Goal: Task Accomplishment & Management: Complete application form

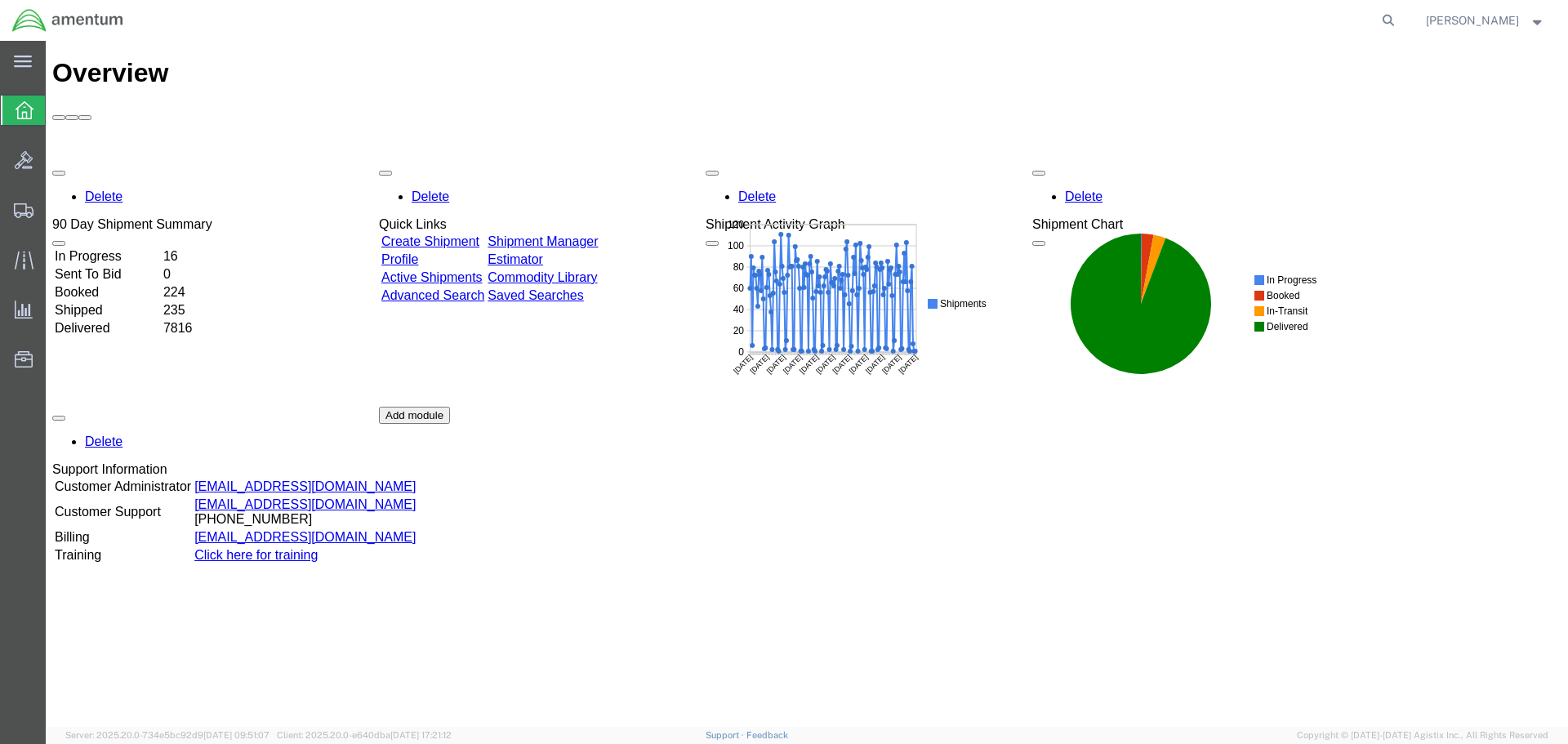
click at [479, 235] on link "Create Shipment" at bounding box center [431, 241] width 98 height 14
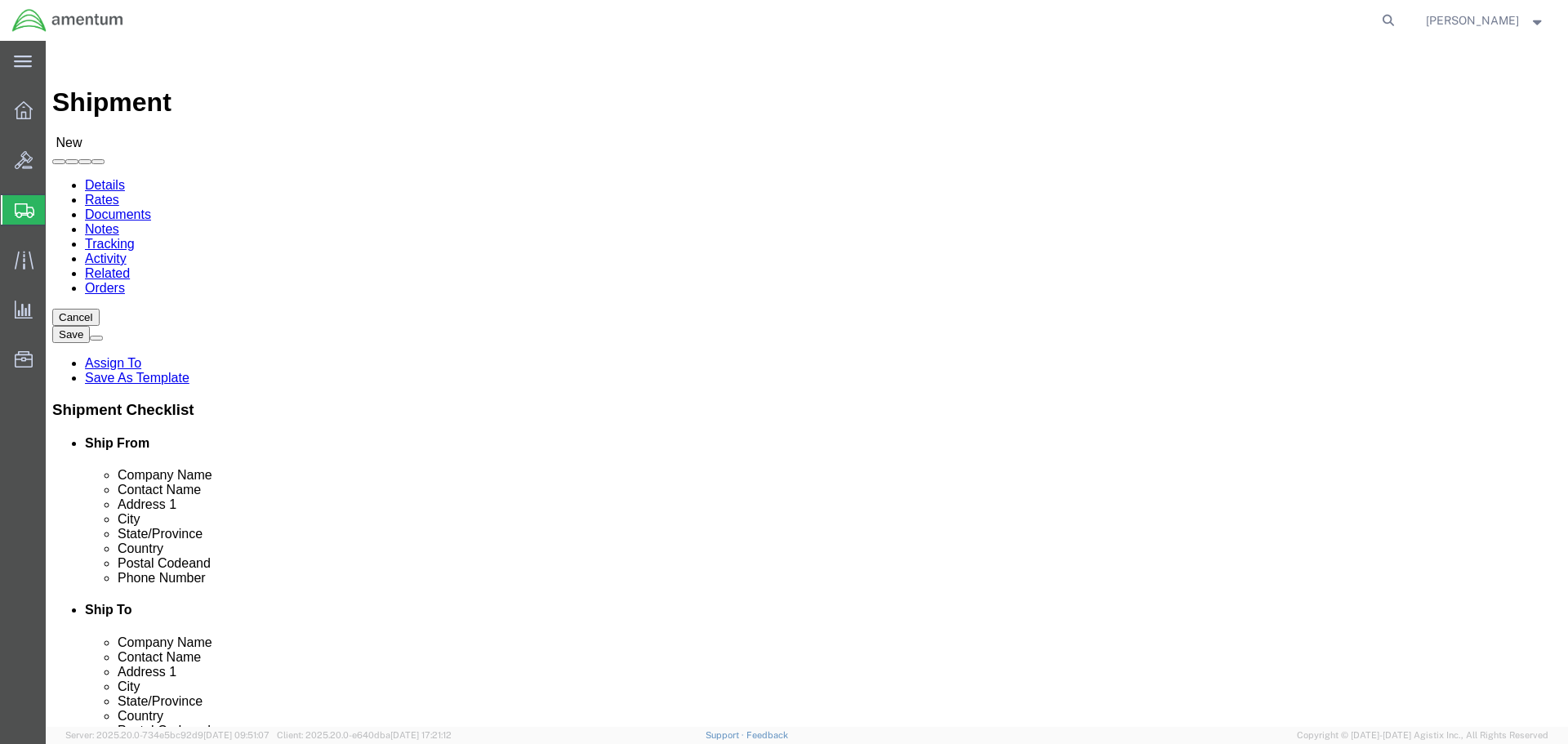
select select
click input "text"
type input "[PERSON_NAME]"
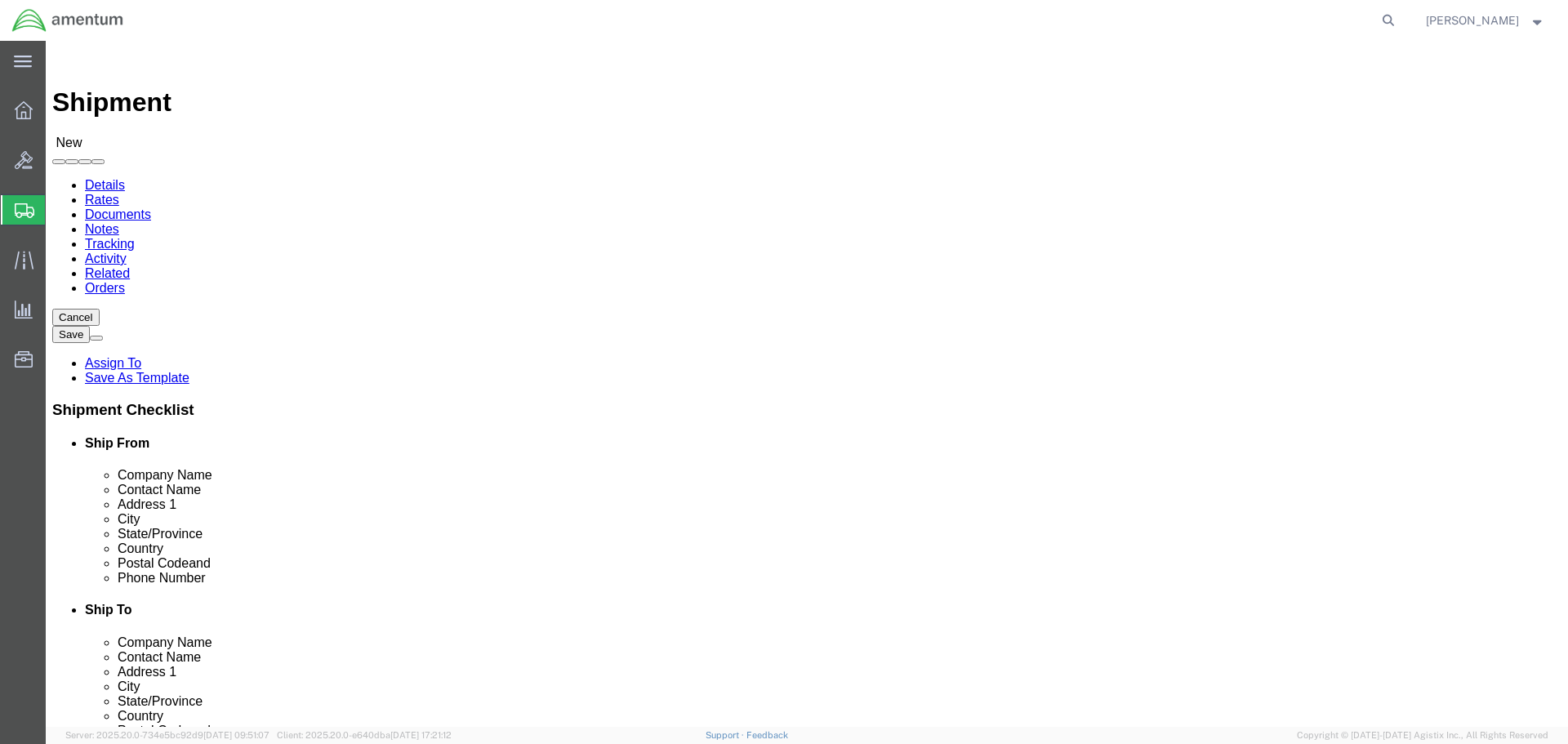
type input "[STREET_ADDRESS]"
select select
type input "saginaw"
select select
type input "t"
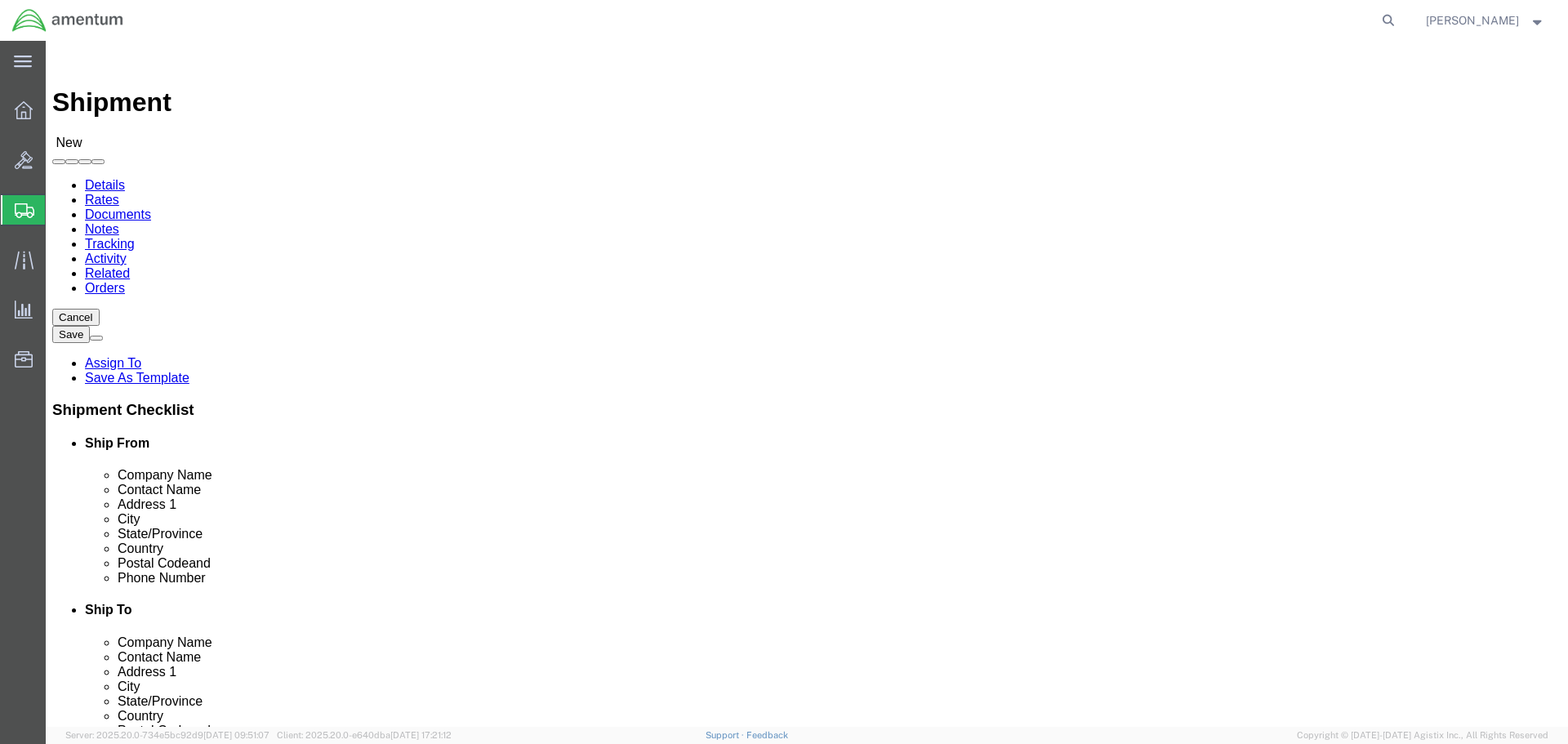
type input "tex"
select select
type input "76179"
select select
type input "tarrant"
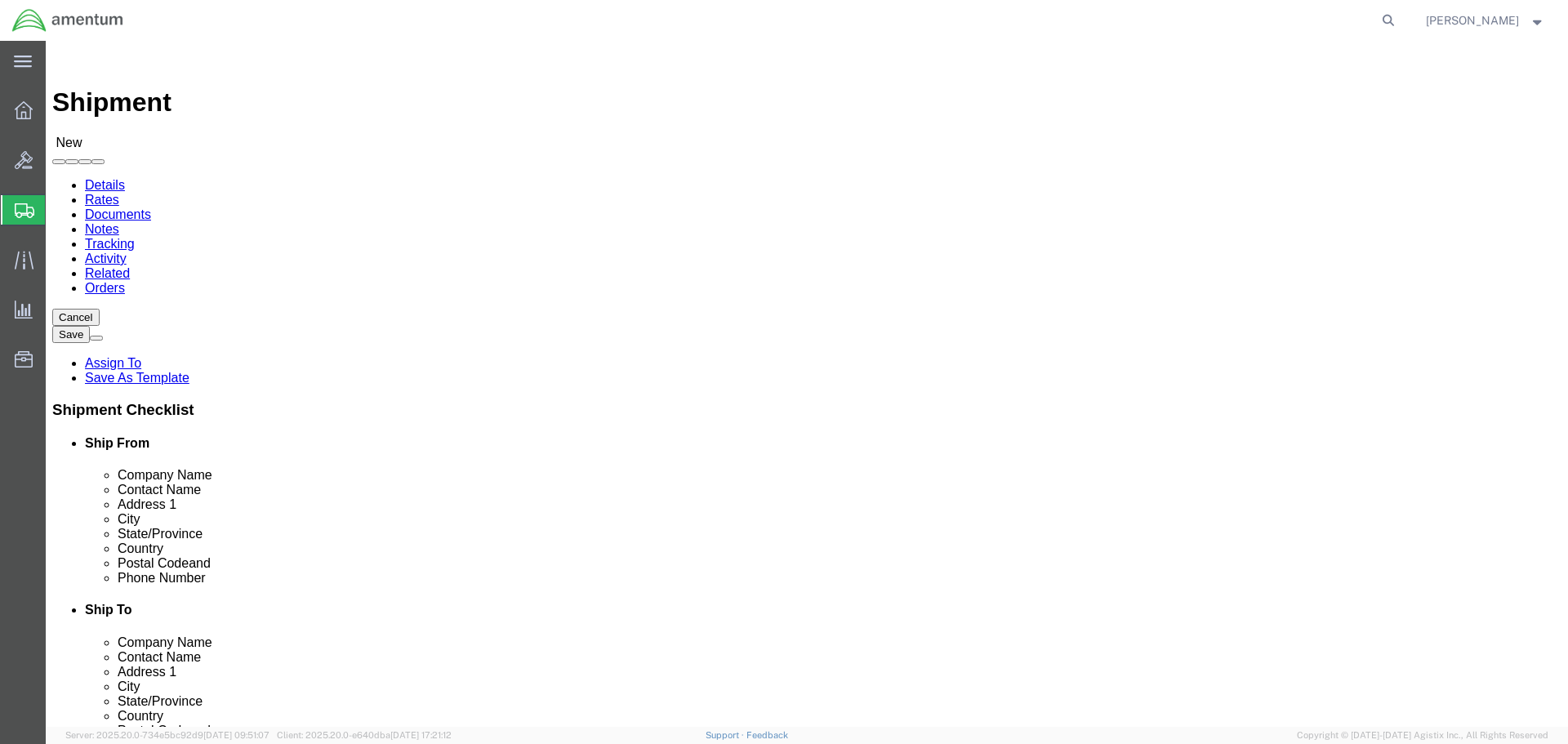
type input "[PHONE_NUMBER]"
click input "text"
type input "[EMAIL_ADDRESS][DOMAIN_NAME]"
checkbox input "true"
drag, startPoint x: 307, startPoint y: 342, endPoint x: 165, endPoint y: 339, distance: 142.0
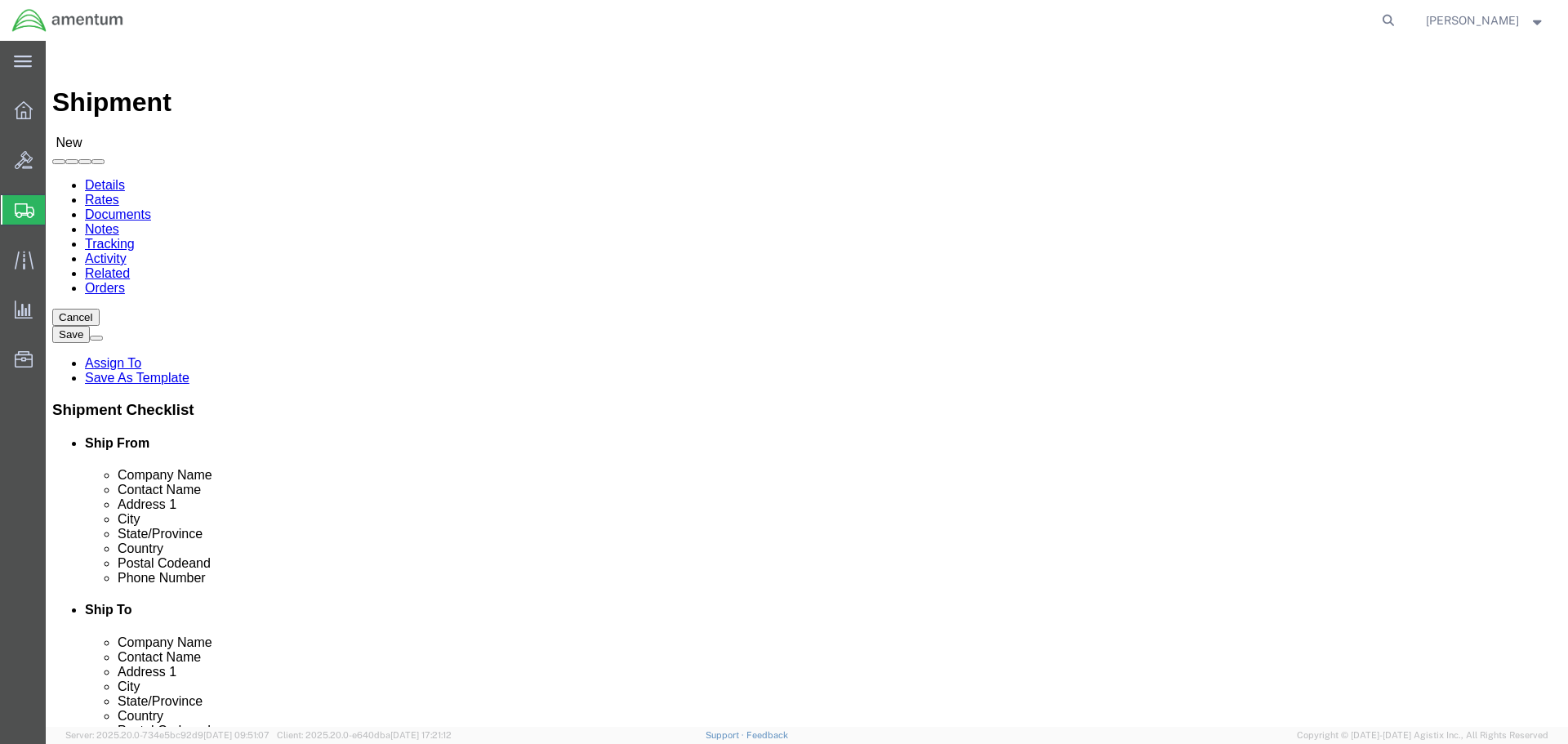
click div "Contact Name [PERSON_NAME] [PERSON_NAME]"
click input "text"
paste input "[PERSON_NAME]"
type input "[PERSON_NAME]"
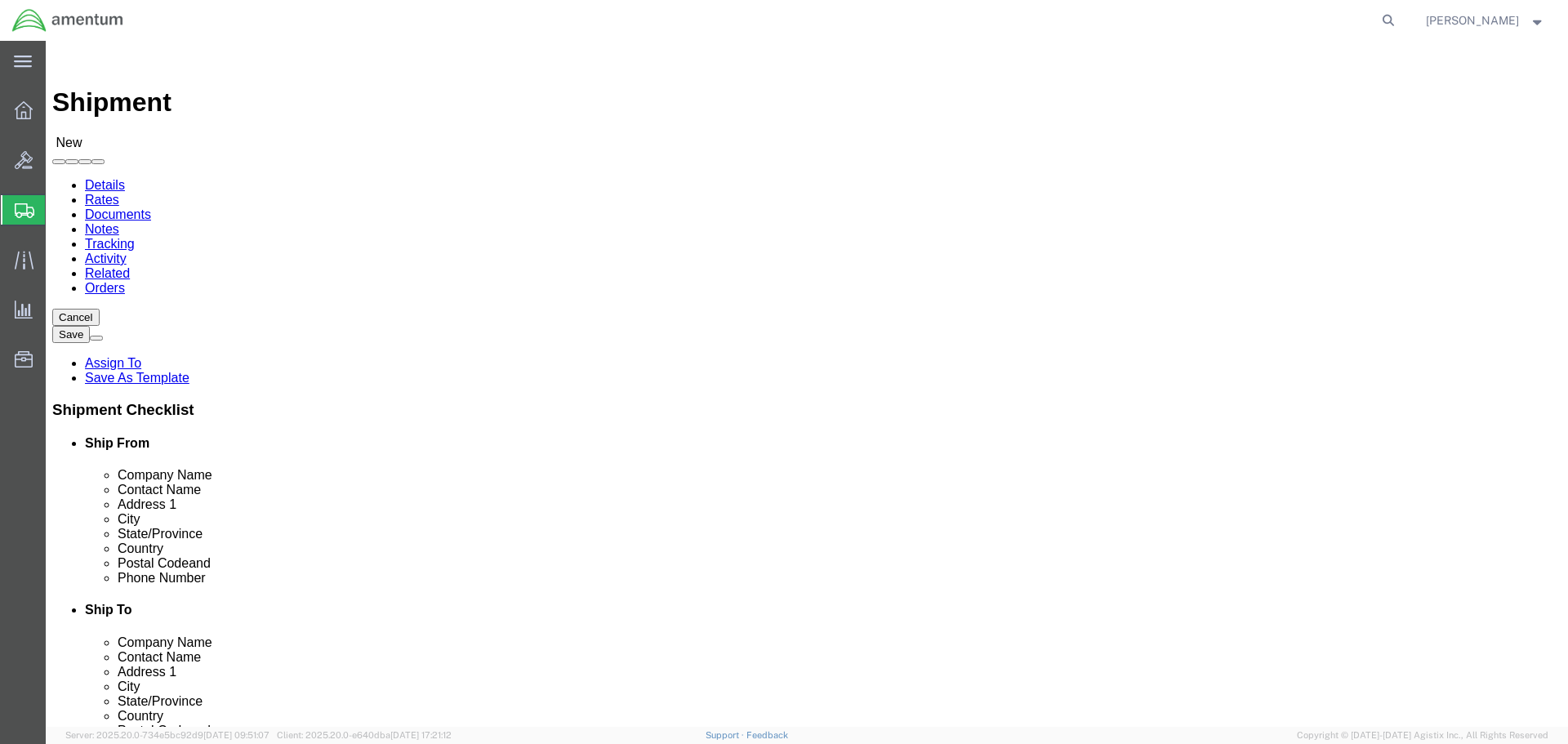
drag, startPoint x: 328, startPoint y: 377, endPoint x: 205, endPoint y: 373, distance: 123.1
click div "Address [STREET_ADDRESS]"
click input "text"
paste input "[STREET_ADDRESS]"
type input "[STREET_ADDRESS]"
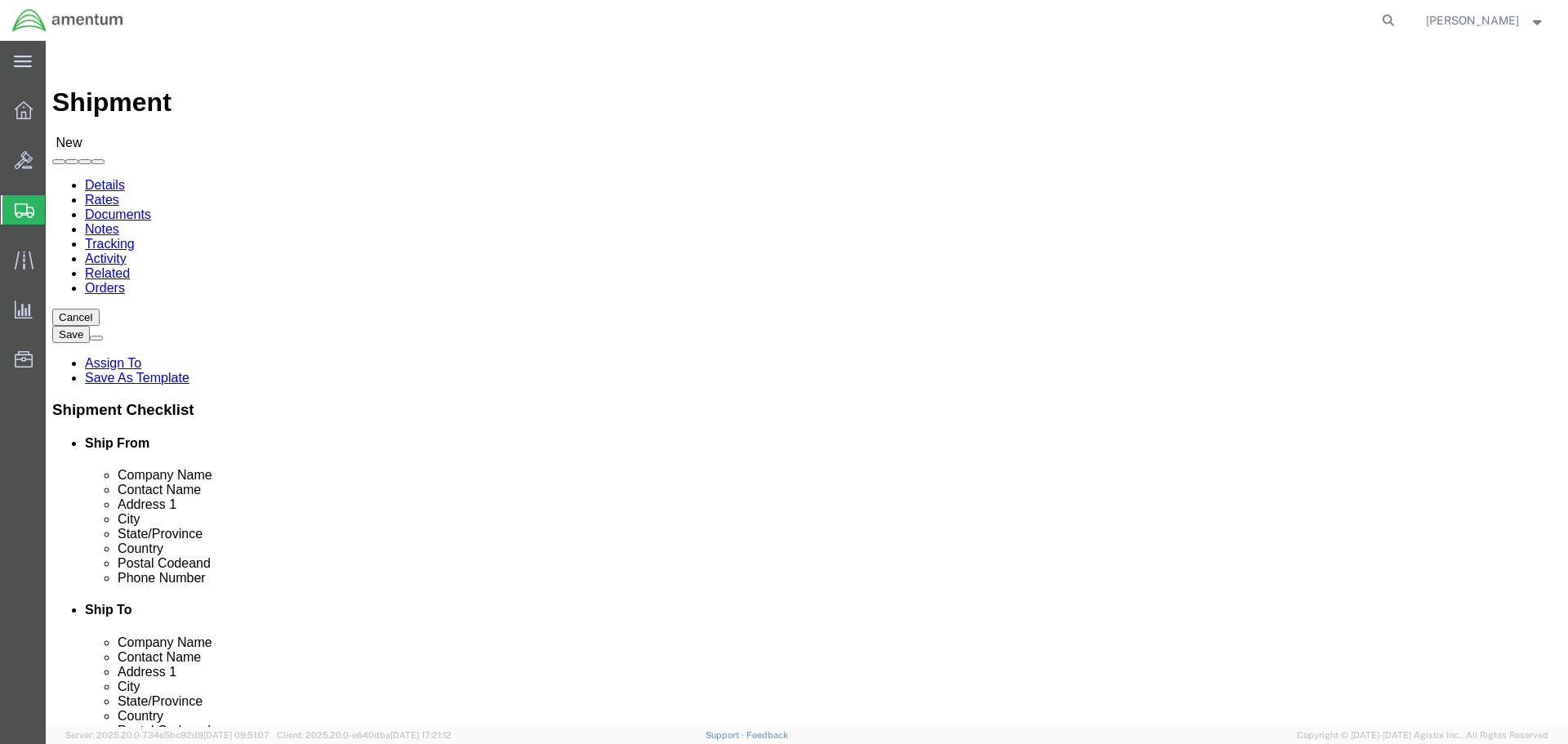
select select
drag, startPoint x: 269, startPoint y: 432, endPoint x: 193, endPoint y: 433, distance: 76.0
click div "City saginaw"
click input "text"
paste input "saginaw"
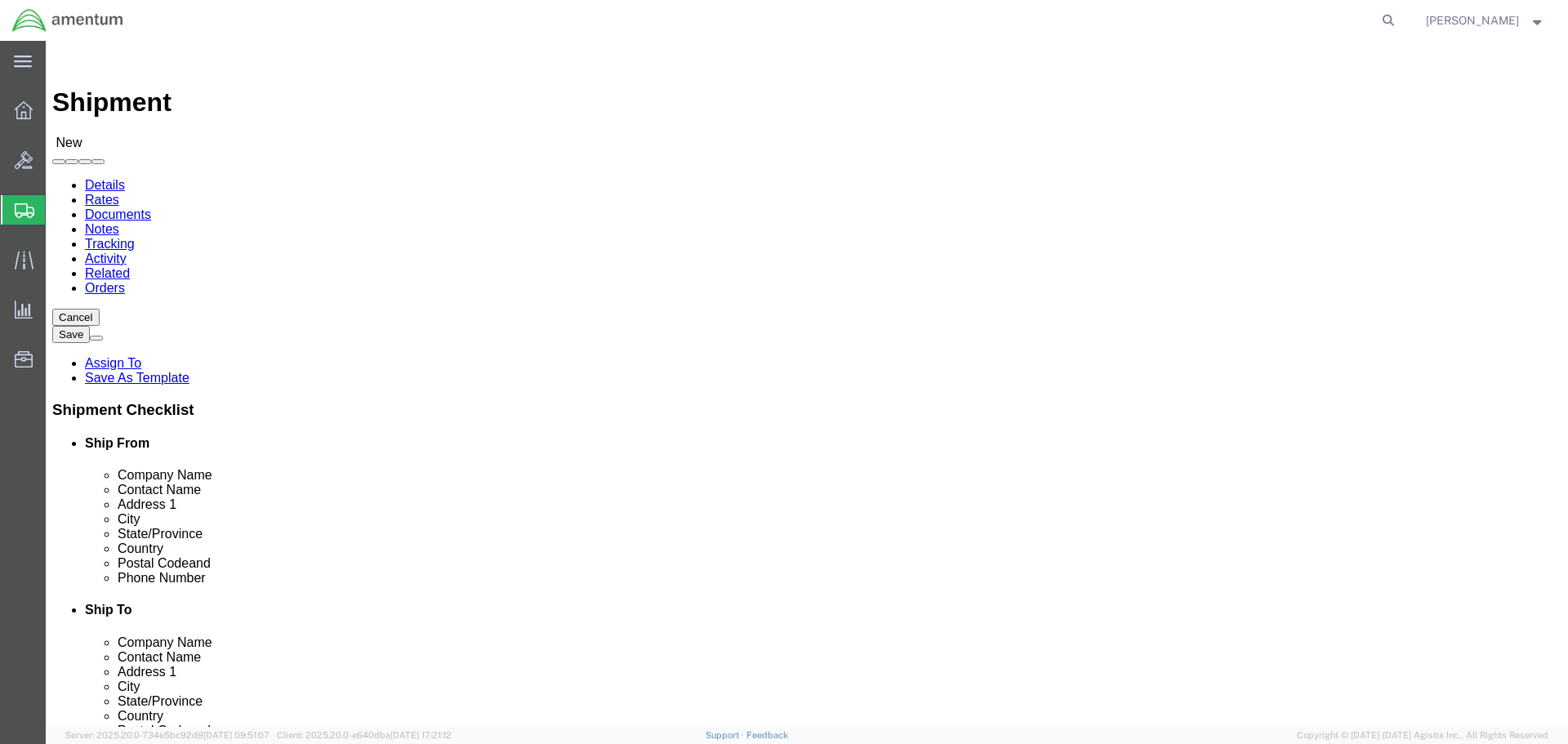
type input "saginaw"
select select
drag, startPoint x: 283, startPoint y: 461, endPoint x: 193, endPoint y: 459, distance: 90.0
type input "t"
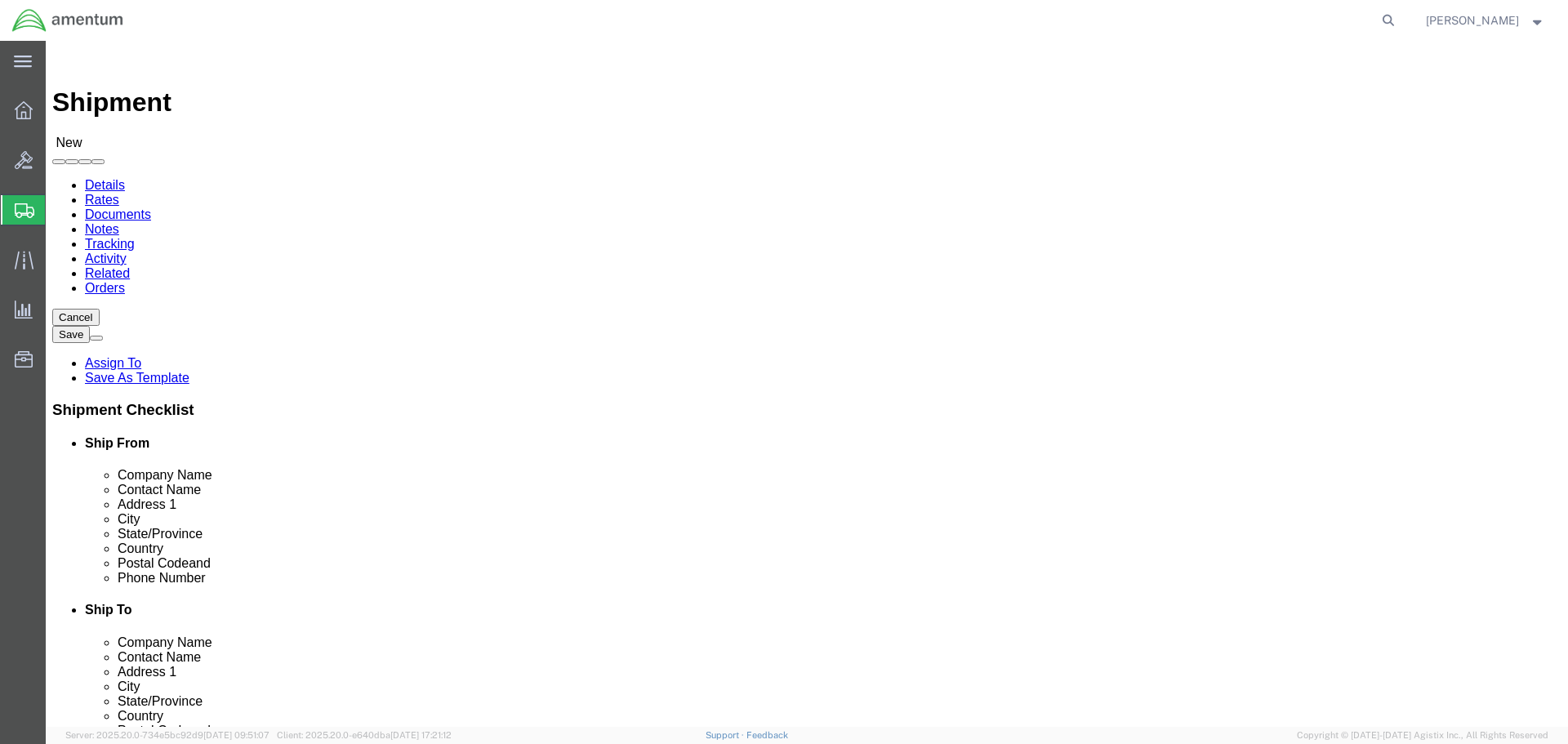
type input "te"
type input "tex"
select select
click input "Postal Code"
type input "76179"
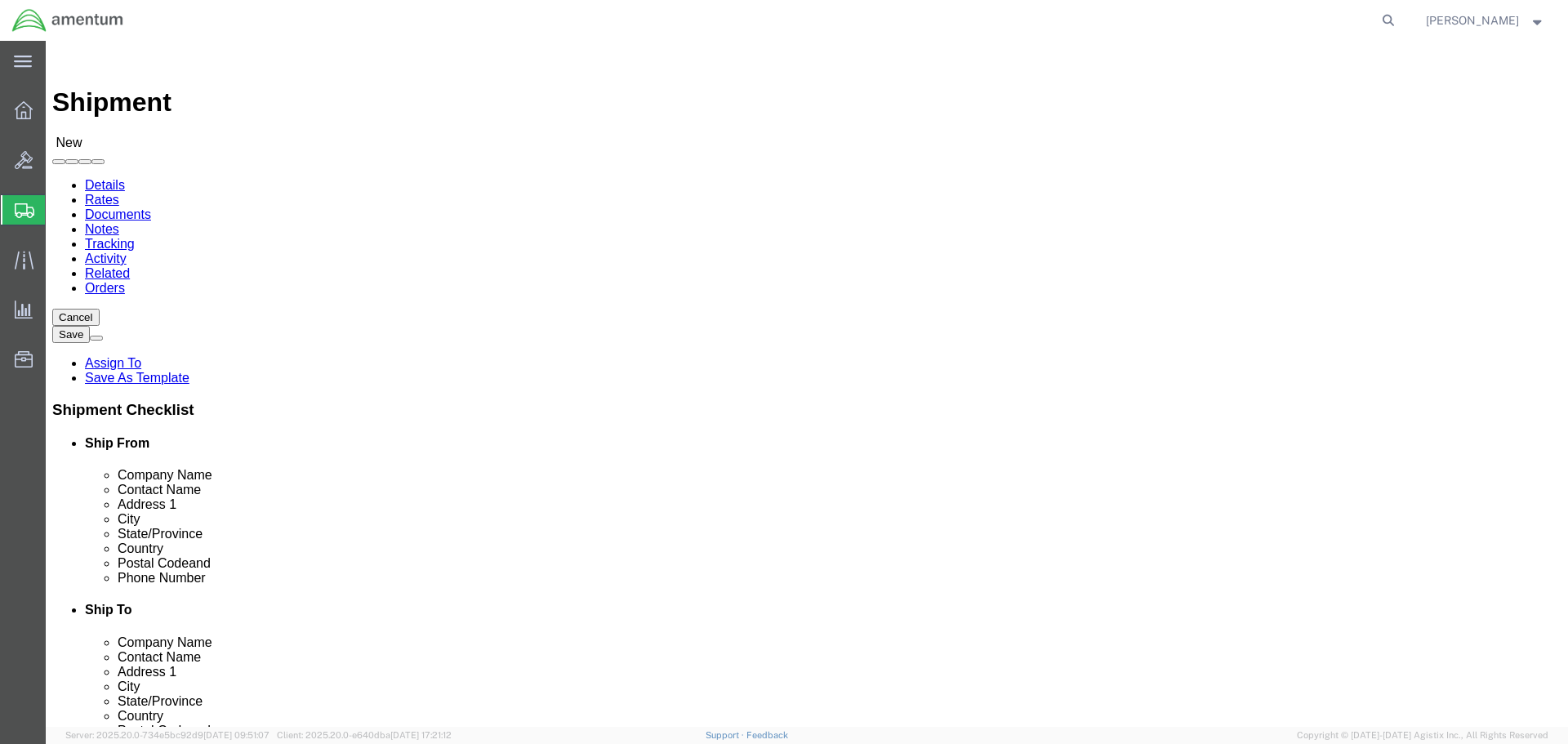
select select
drag, startPoint x: 365, startPoint y: 562, endPoint x: 178, endPoint y: 564, distance: 187.0
click div "Phone Number [PHONE_NUMBER]"
click input "text"
paste input "[PHONE_NUMBER]"
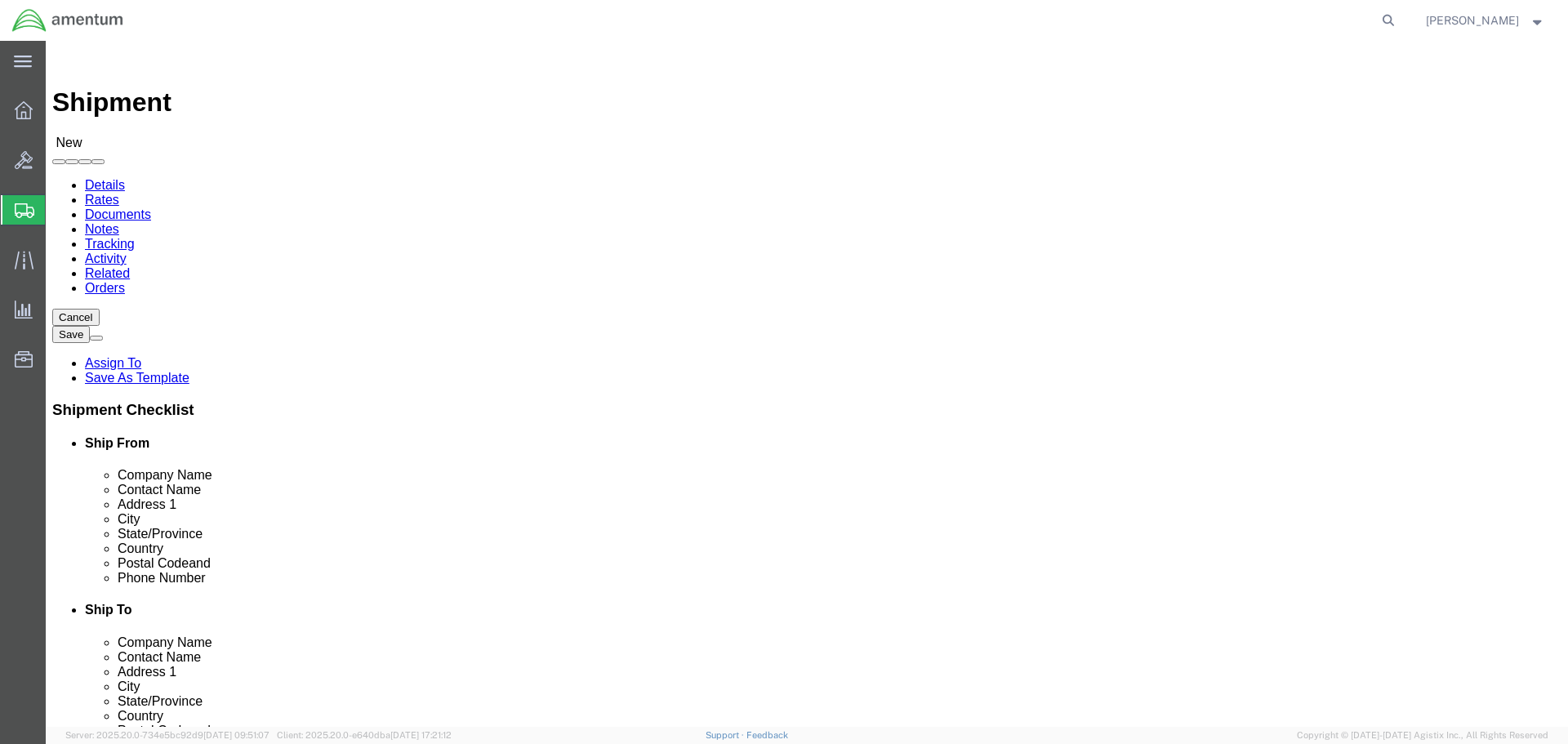
type input "[PHONE_NUMBER]"
drag, startPoint x: 416, startPoint y: 592, endPoint x: 248, endPoint y: 592, distance: 168.0
click input "[EMAIL_ADDRESS][DOMAIN_NAME]"
click input "text"
paste input "[EMAIL_ADDRESS][DOMAIN_NAME]"
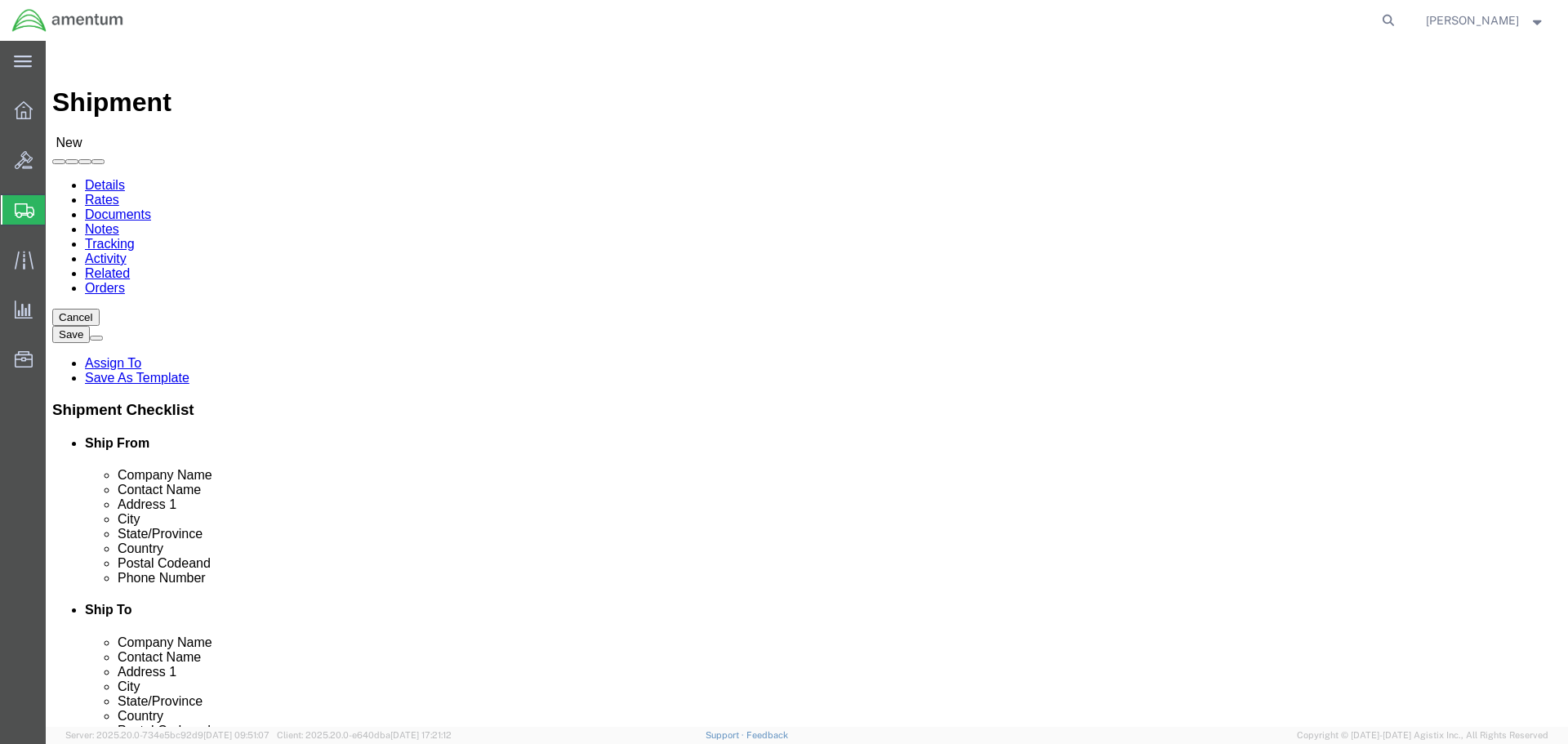
type input "[EMAIL_ADDRESS][DOMAIN_NAME]"
checkbox input "true"
drag, startPoint x: 388, startPoint y: 592, endPoint x: 207, endPoint y: 577, distance: 181.6
click div "[EMAIL_ADDRESS][DOMAIN_NAME]"
checkbox input "false"
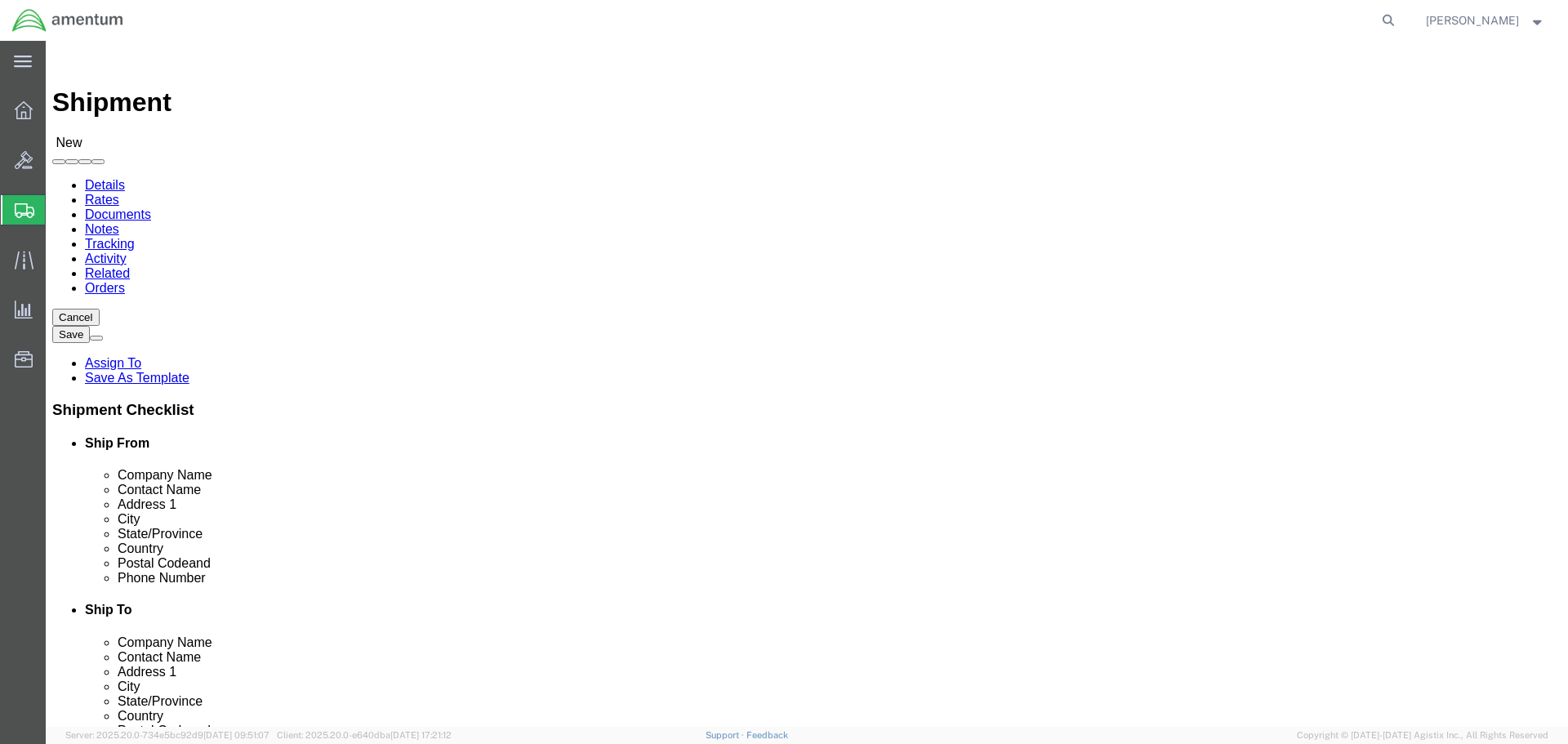
drag, startPoint x: 354, startPoint y: 559, endPoint x: 218, endPoint y: 545, distance: 136.7
click div "[PHONE_NUMBER]"
drag, startPoint x: 252, startPoint y: 526, endPoint x: 200, endPoint y: 516, distance: 53.0
click div "Postal Code 76179"
select select
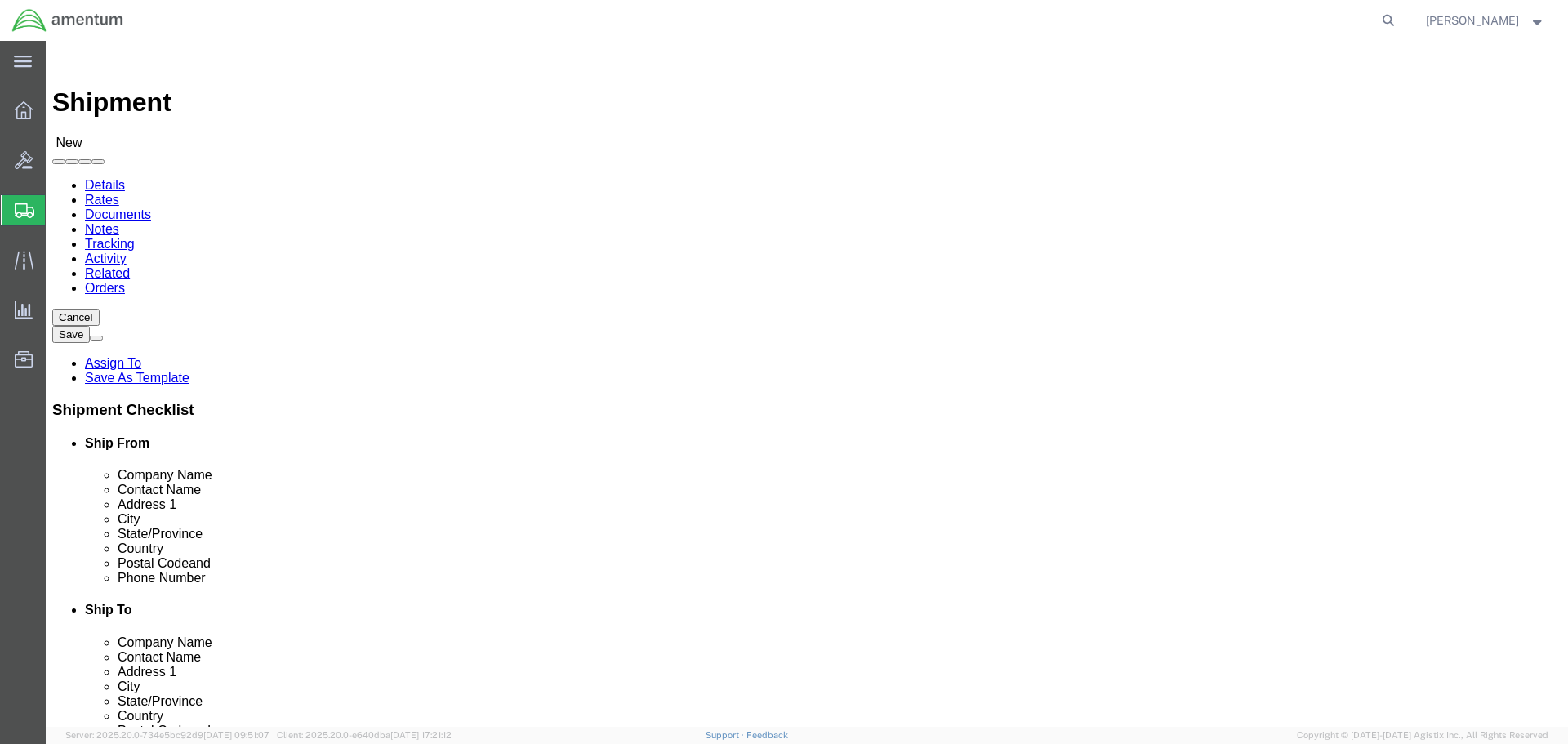
drag, startPoint x: 278, startPoint y: 467, endPoint x: 207, endPoint y: 466, distance: 71.0
drag, startPoint x: 275, startPoint y: 434, endPoint x: 187, endPoint y: 436, distance: 88.0
click div "City saginaw"
select select
drag, startPoint x: 312, startPoint y: 371, endPoint x: 205, endPoint y: 372, distance: 107.0
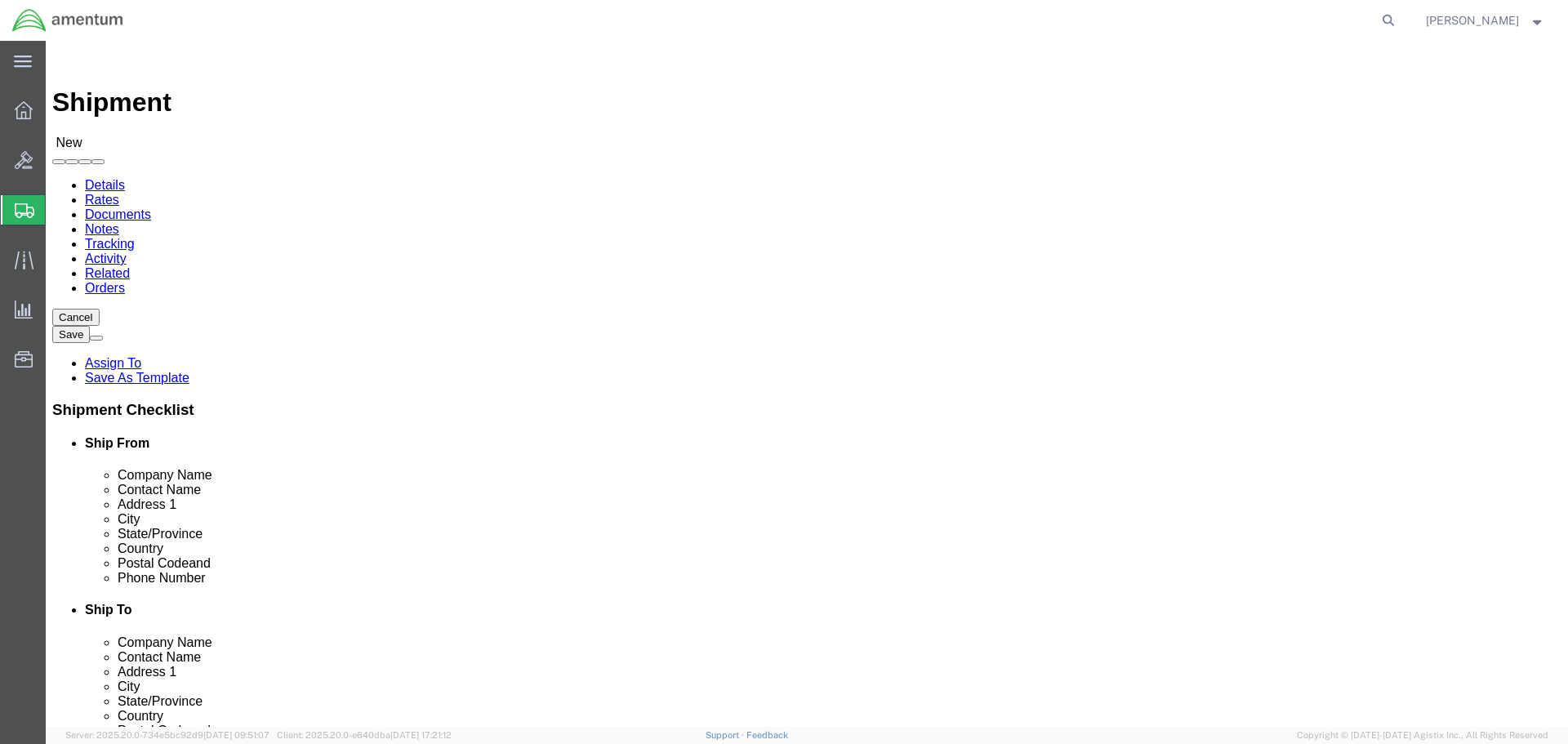
click div "Address [STREET_ADDRESS]"
select select
drag, startPoint x: 295, startPoint y: 342, endPoint x: 207, endPoint y: 342, distance: 88.0
click div "[PERSON_NAME] [PERSON_NAME]"
type input "[PERSON_NAME]"
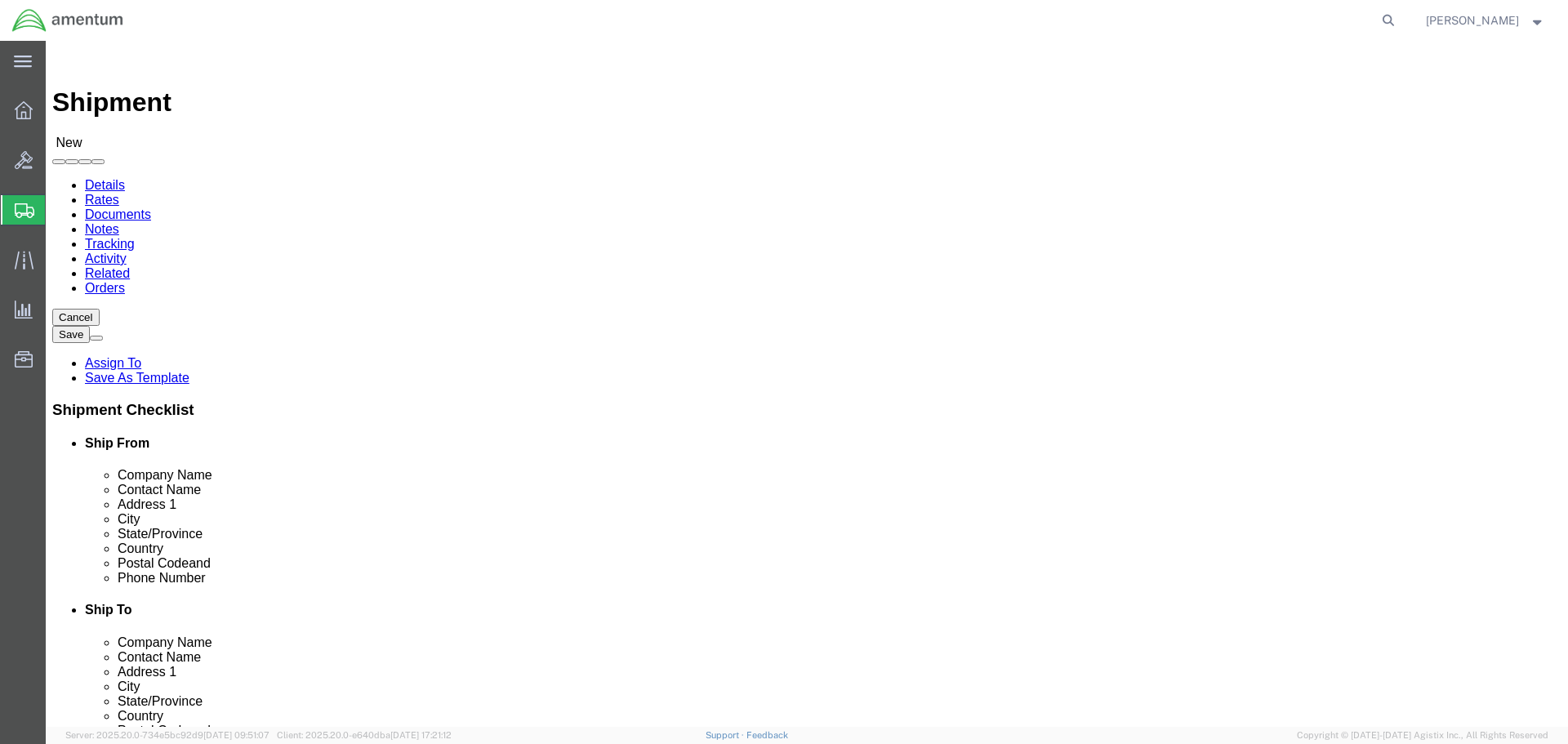
click p "- AMENTUM - ([PERSON_NAME]) C-12 RFC ATF-KU - C-12 [MEDICAL_DATA], Unit #61424,…"
select select
type input "AMENTUM"
type input "[PERSON_NAME]"
type input "C-12 RFC ATF-KU - C-12 Detachment"
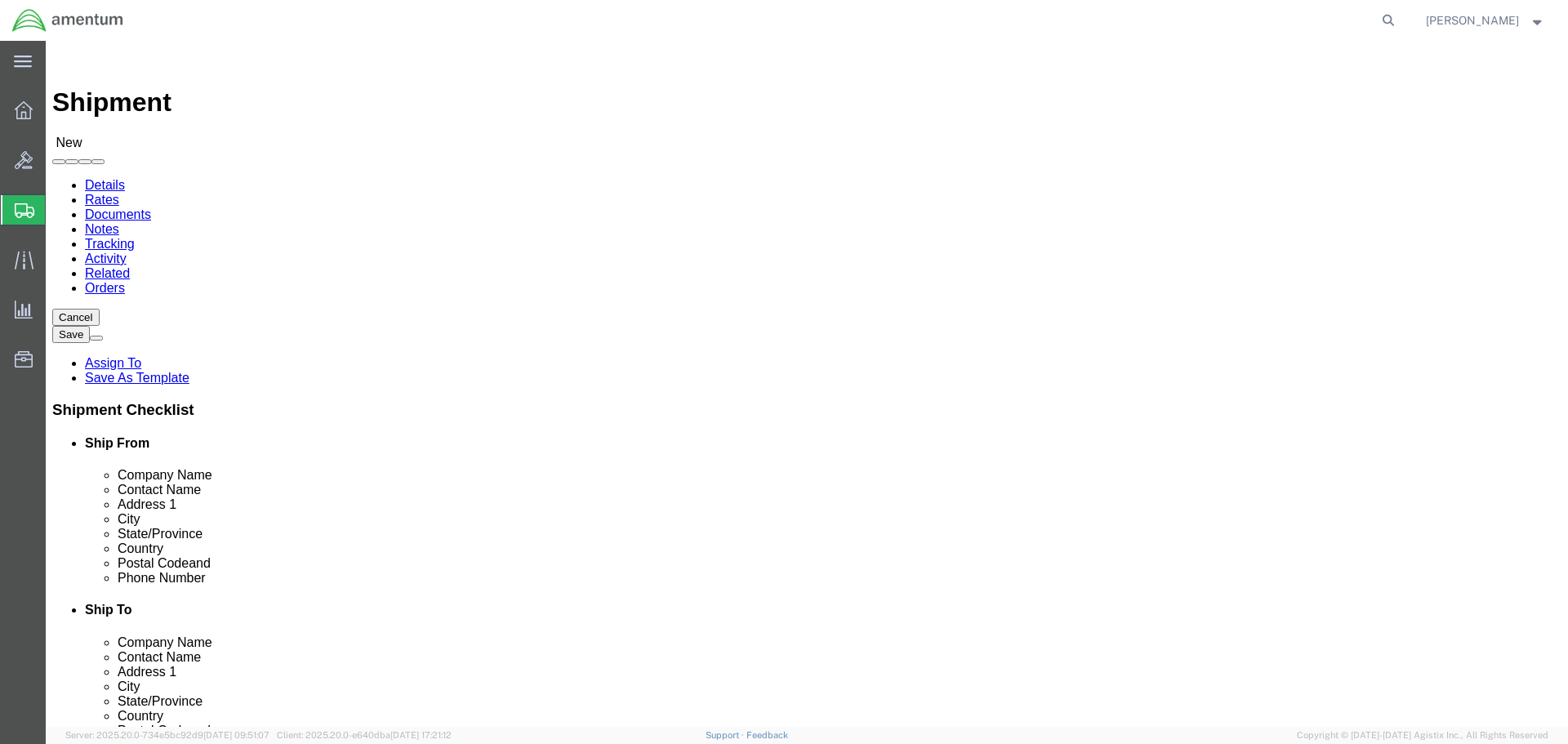
type input "Unit #61424, FB5820"
type input "ALI AL [GEOGRAPHIC_DATA]"
type input "[PERSON_NAME]"
click input "text"
type input "[PHONE_NUMBER]"
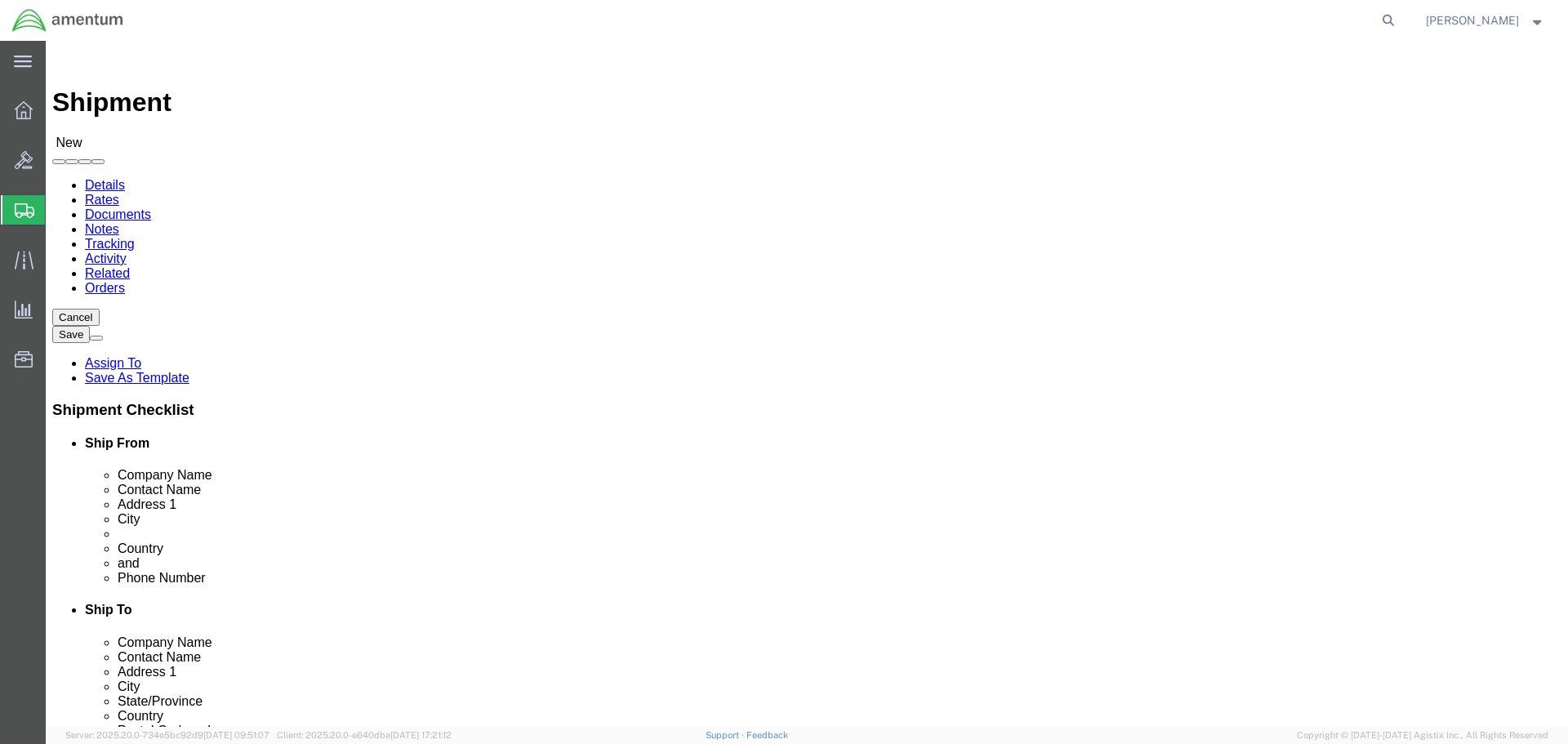
click input "text"
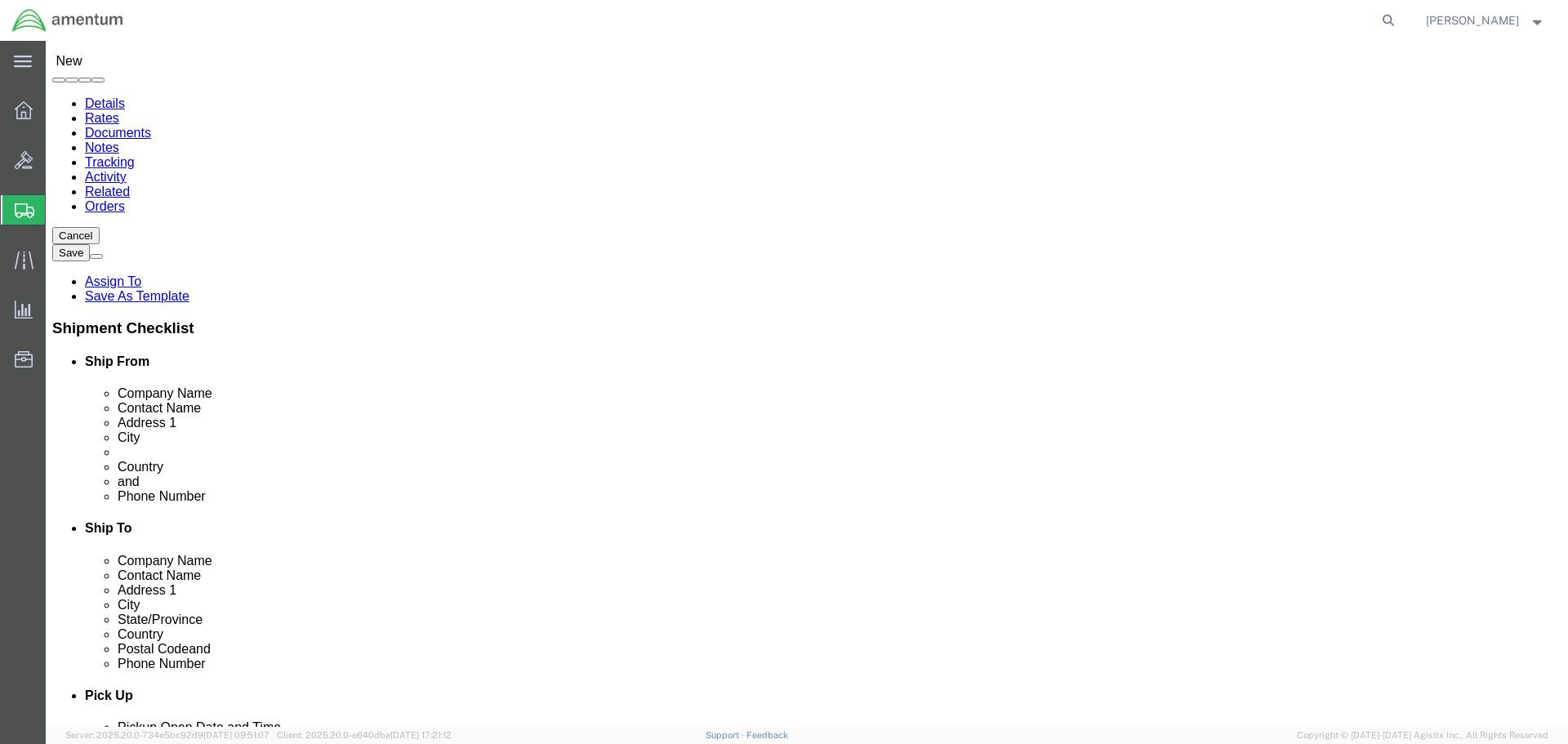
scroll to position [164, 0]
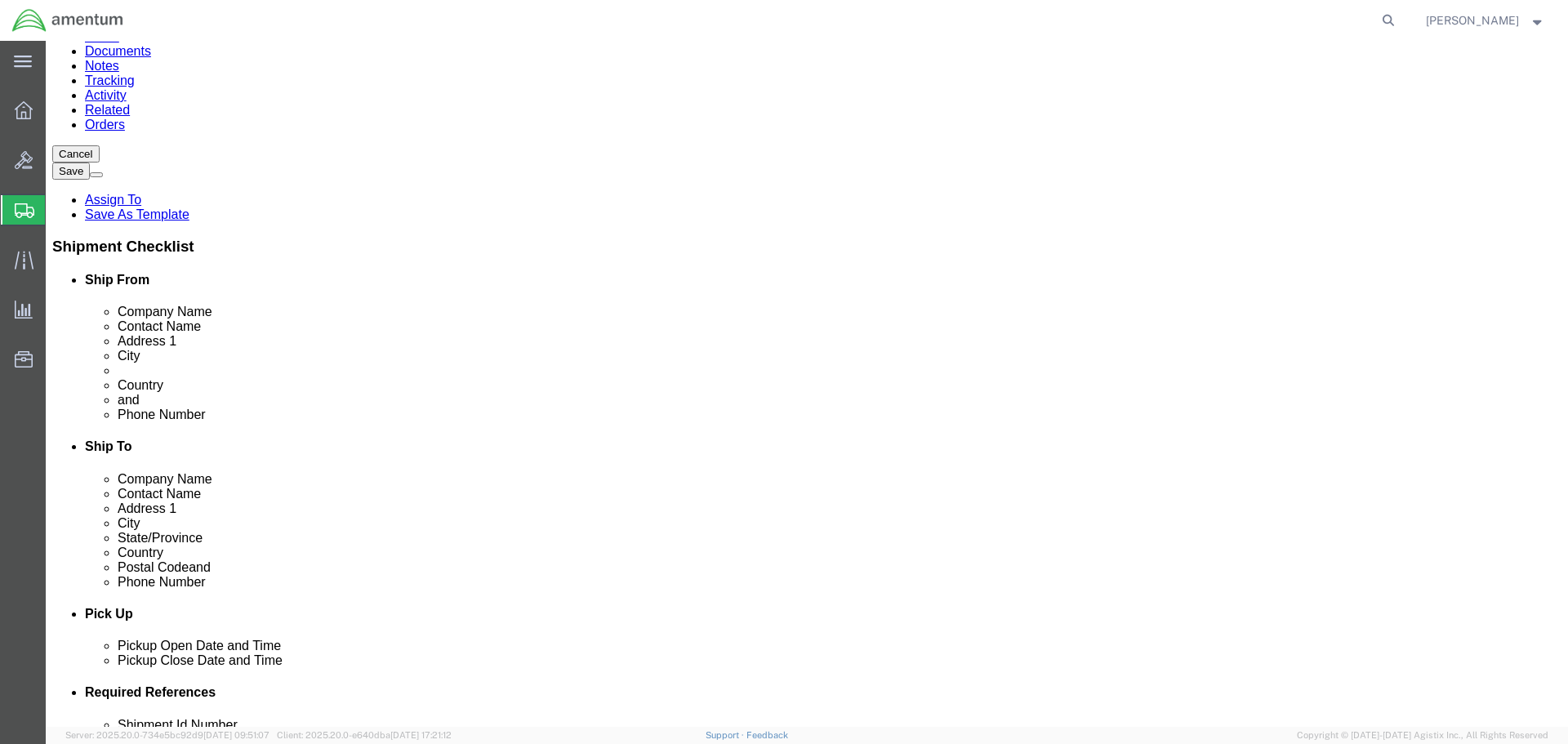
click link "ADDITIONAL INFORMATION"
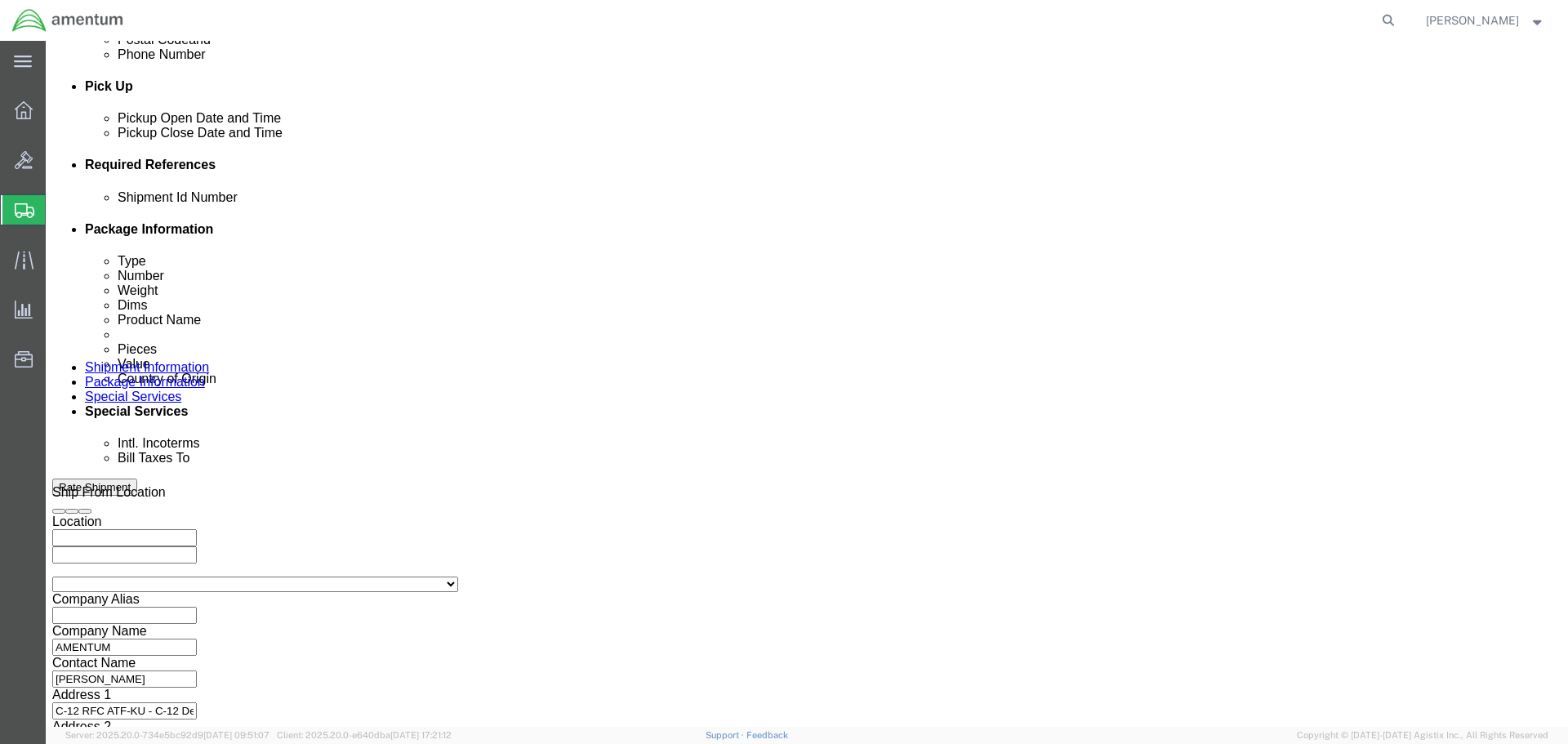
scroll to position [720, 0]
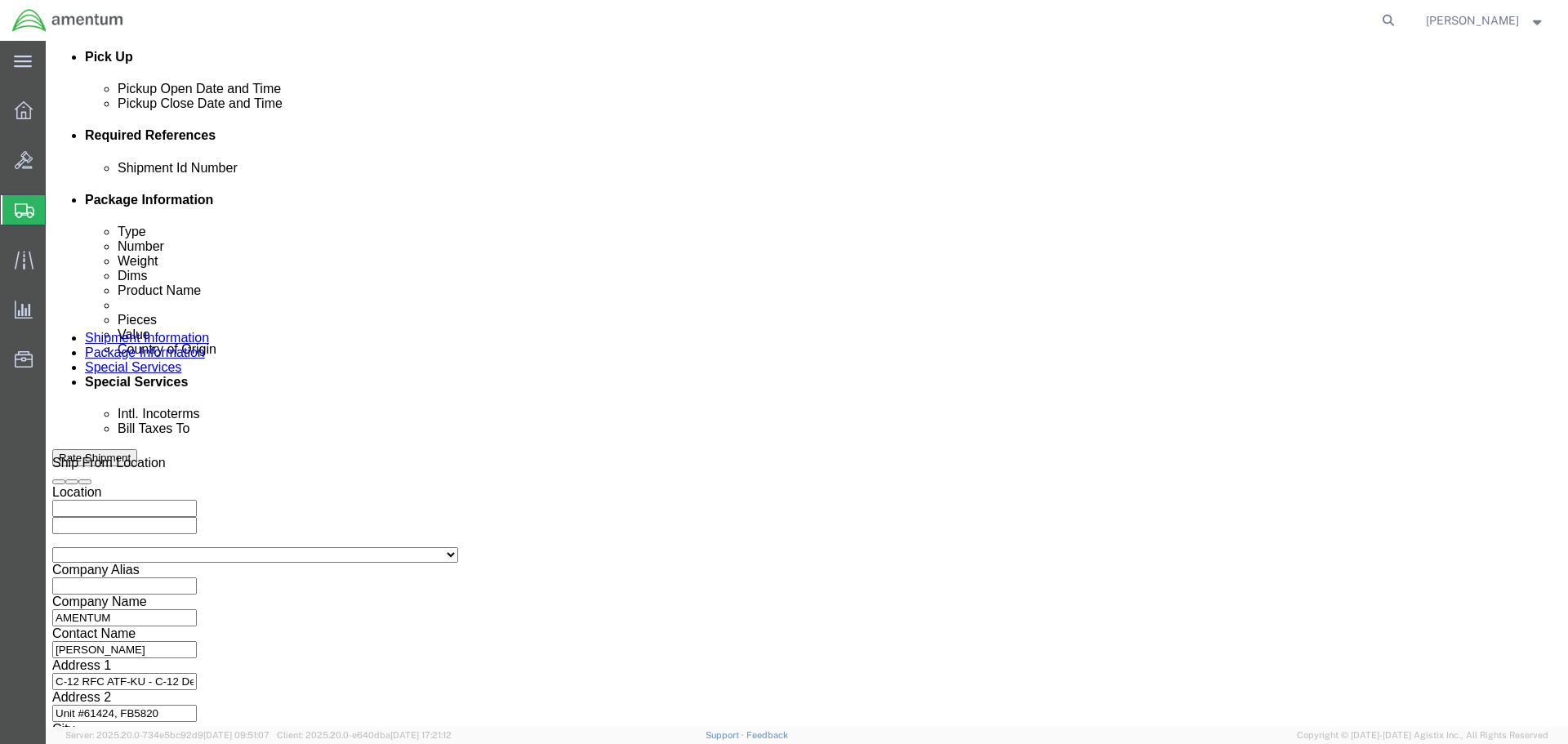
click button "Continue"
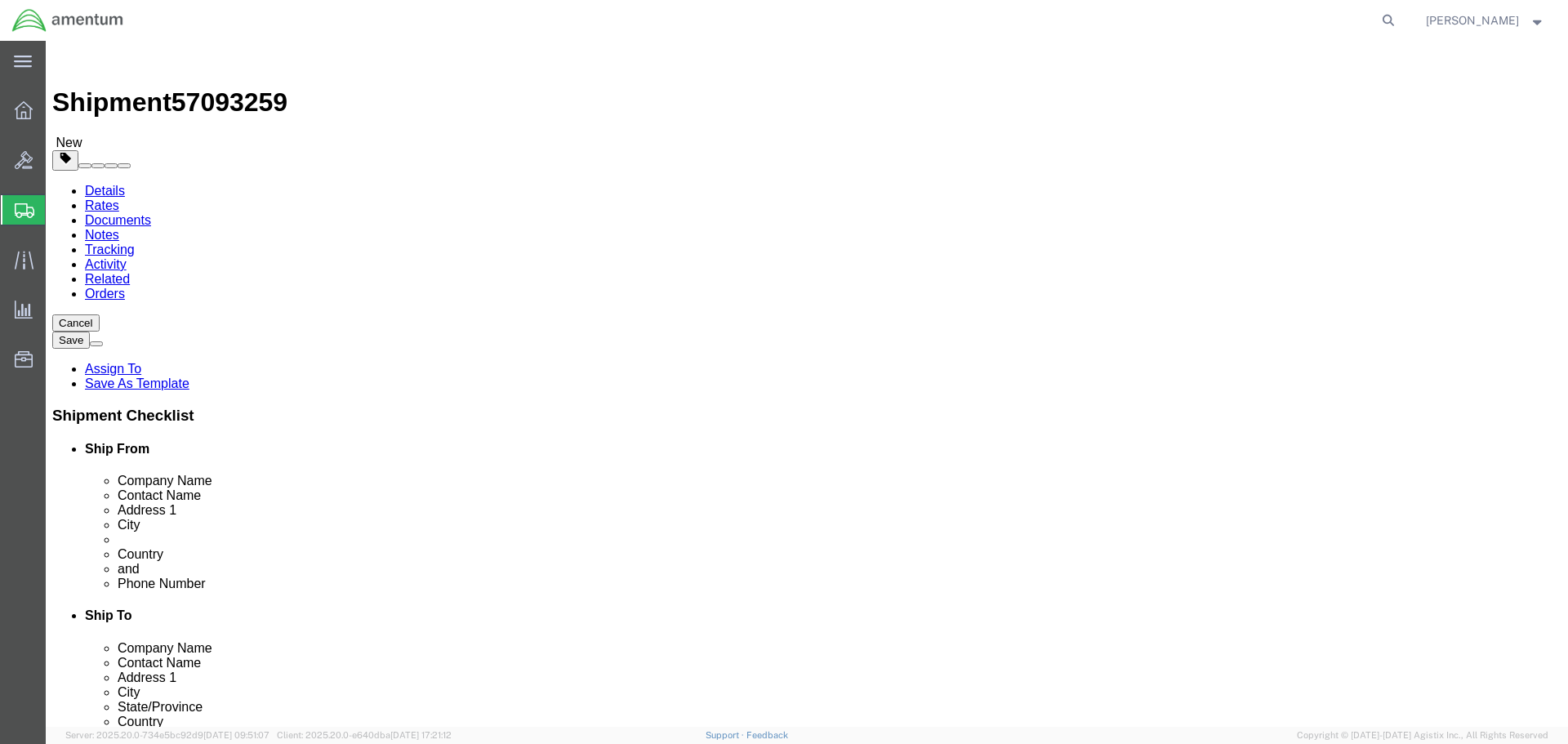
click select "Select BCK Boxes Bale(s) Basket(s) Bolt(s) Bottle(s) Buckets Bulk Bundle(s) Can…"
select select "CRAT"
click select "Select BCK Boxes Bale(s) Basket(s) Bolt(s) Bottle(s) Buckets Bulk Bundle(s) Can…"
click input "text"
type input "81"
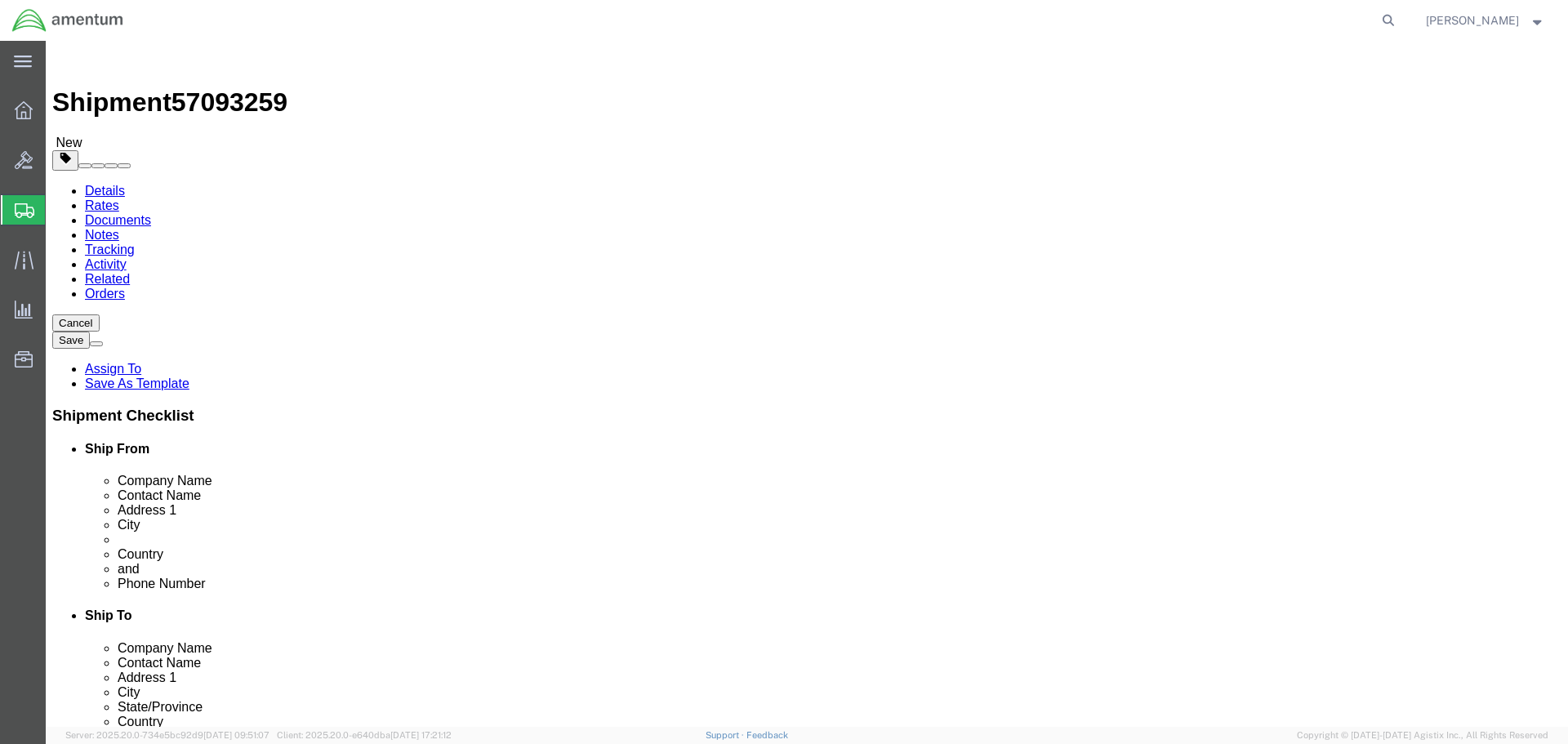
type input "39"
type input "53"
type input "1170"
click div "Package Content # 1 1 x Crate(s) Package Type Select BCK Boxes Bale(s) Basket(s…"
click link "Add Content"
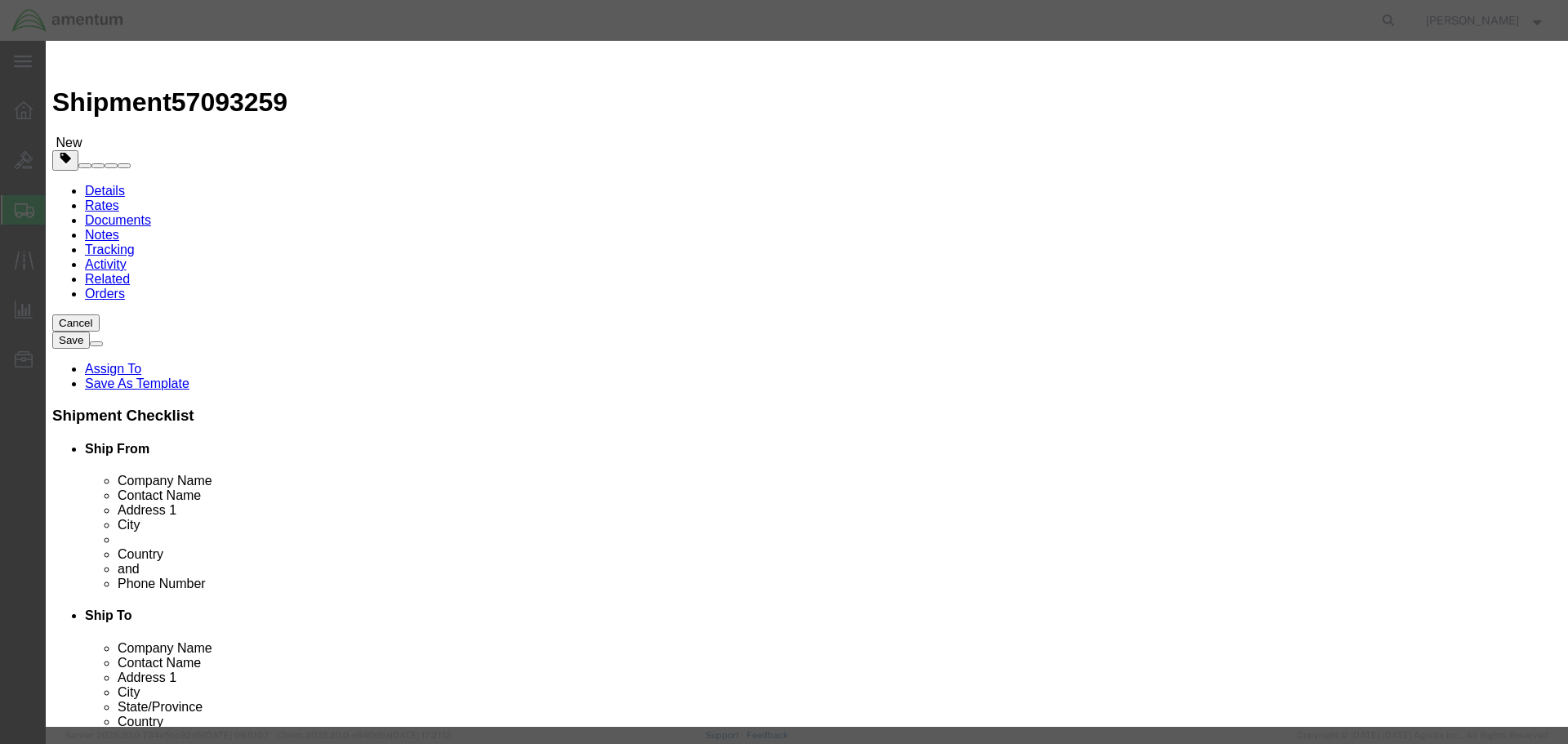
click input "text"
type input "Toolbox"
drag, startPoint x: 496, startPoint y: 153, endPoint x: 462, endPoint y: 157, distance: 34.2
click div "Pieces 0 Select Bag Barrels 100Board Feet Bottle Box Blister Pack Carats Can Ca…"
type input "1"
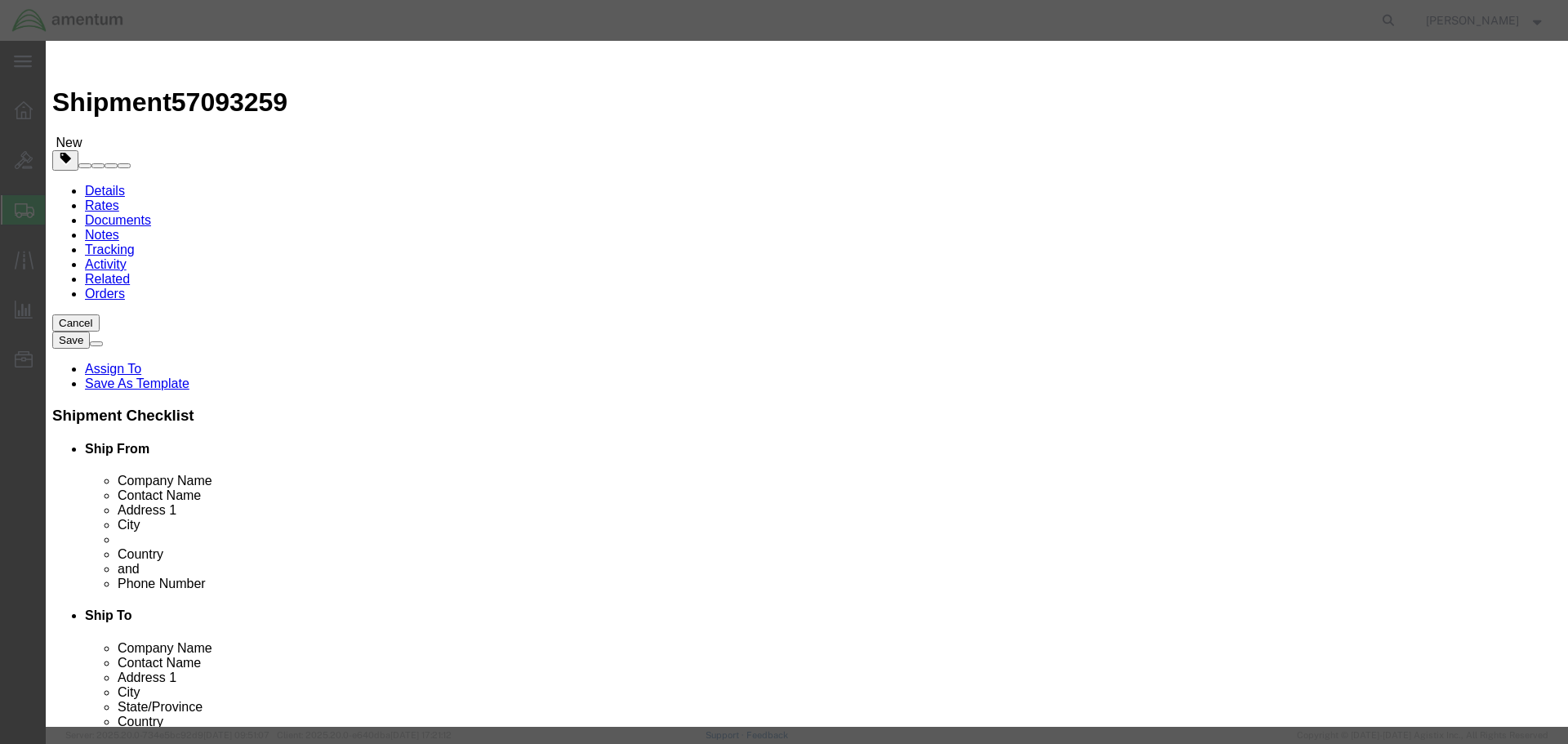
click input "text"
type input "25000"
click select "Select ADP AED AFN ALL AMD AOA ARS ATS AUD AWG AZN BAM BBD BDT BGL BGN BHD BIF …"
select select "USD"
click select "Select ADP AED AFN ALL AMD AOA ARS ATS AUD AWG AZN BAM BBD BDT BGL BGN BHD BIF …"
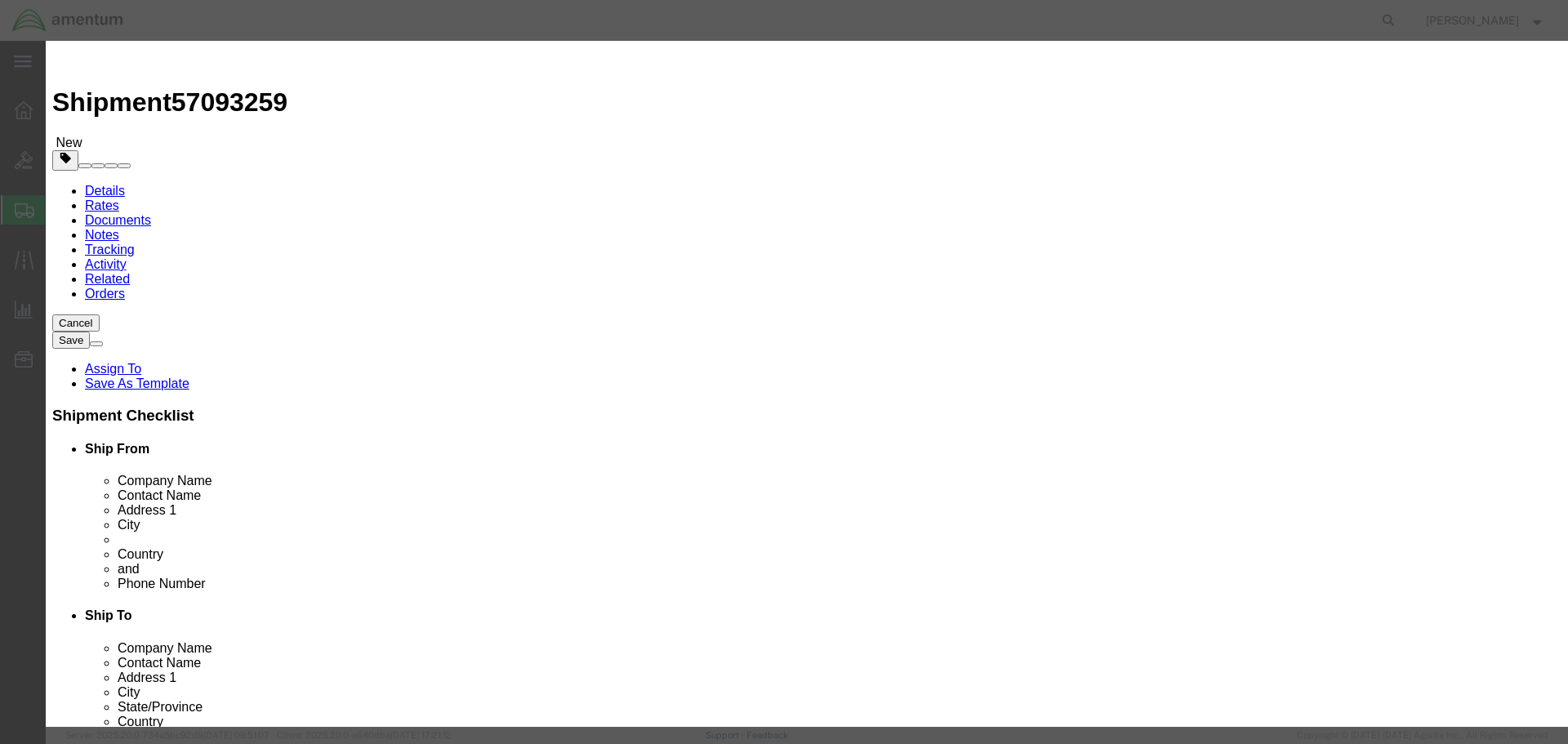
click textarea
type textarea "mechanics toolbox"
click select "Select [GEOGRAPHIC_DATA] [GEOGRAPHIC_DATA] [GEOGRAPHIC_DATA] [GEOGRAPHIC_DATA] …"
select select "US"
click select "Select [GEOGRAPHIC_DATA] [GEOGRAPHIC_DATA] [GEOGRAPHIC_DATA] [GEOGRAPHIC_DATA] …"
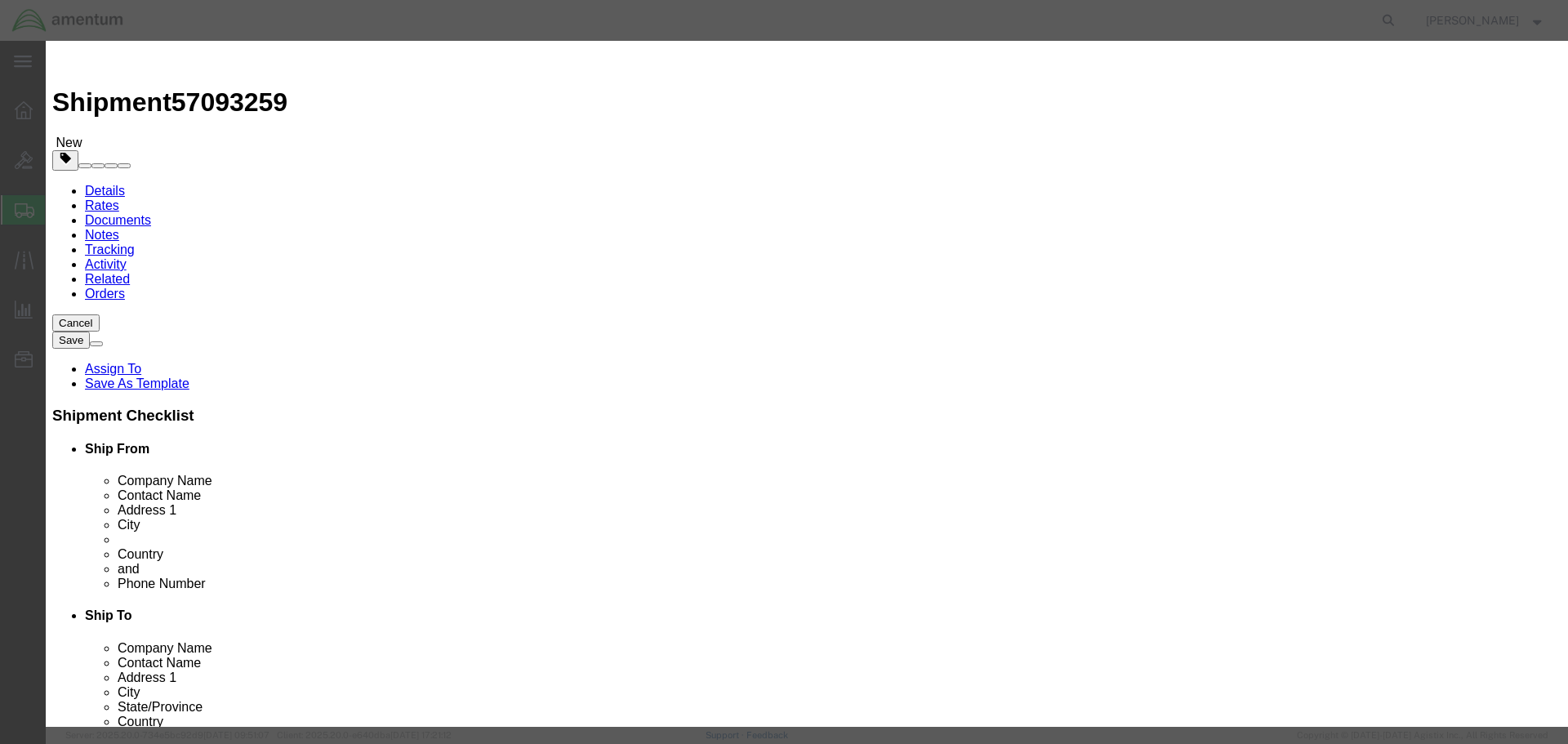
scroll to position [282, 0]
click button "Save & Close"
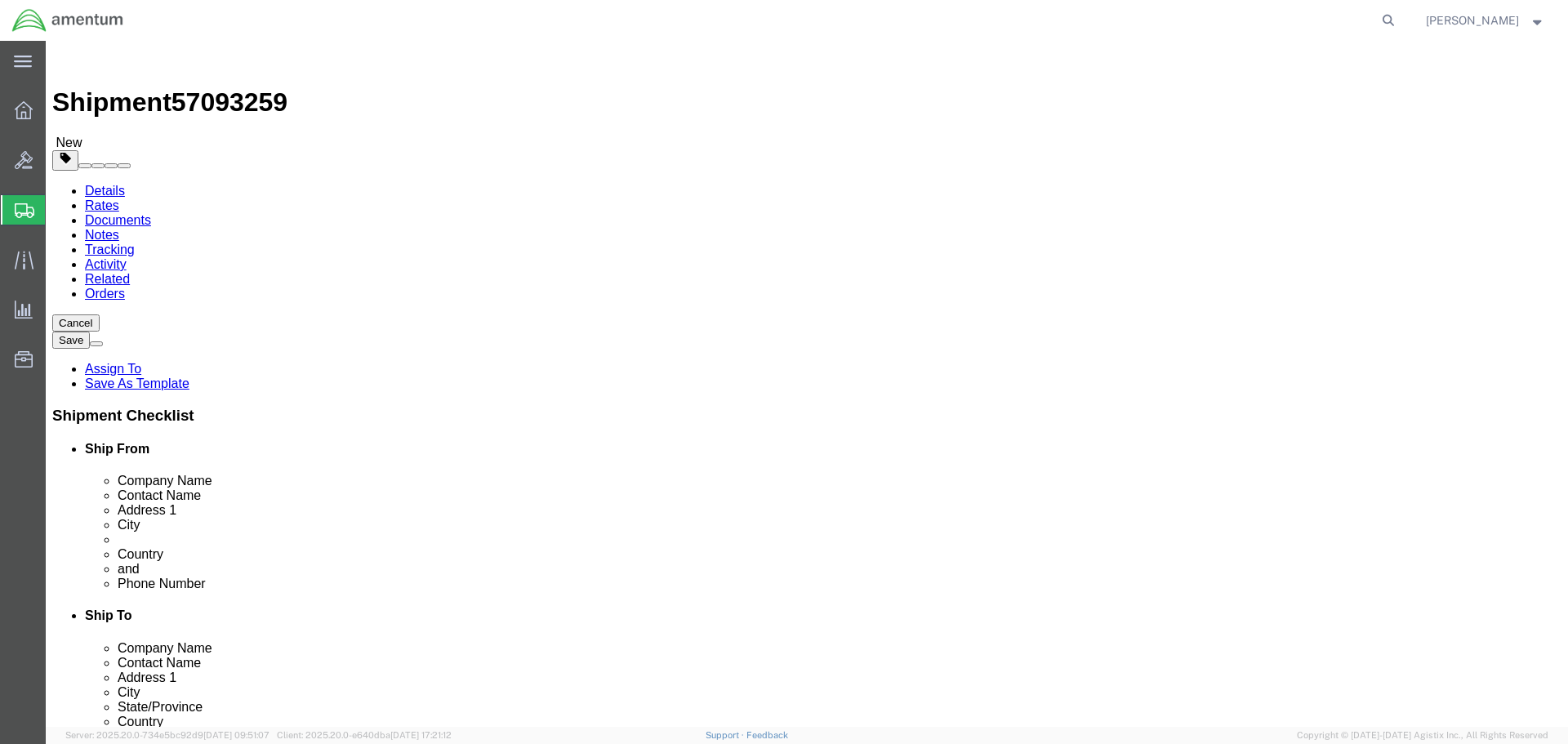
click button "Continue"
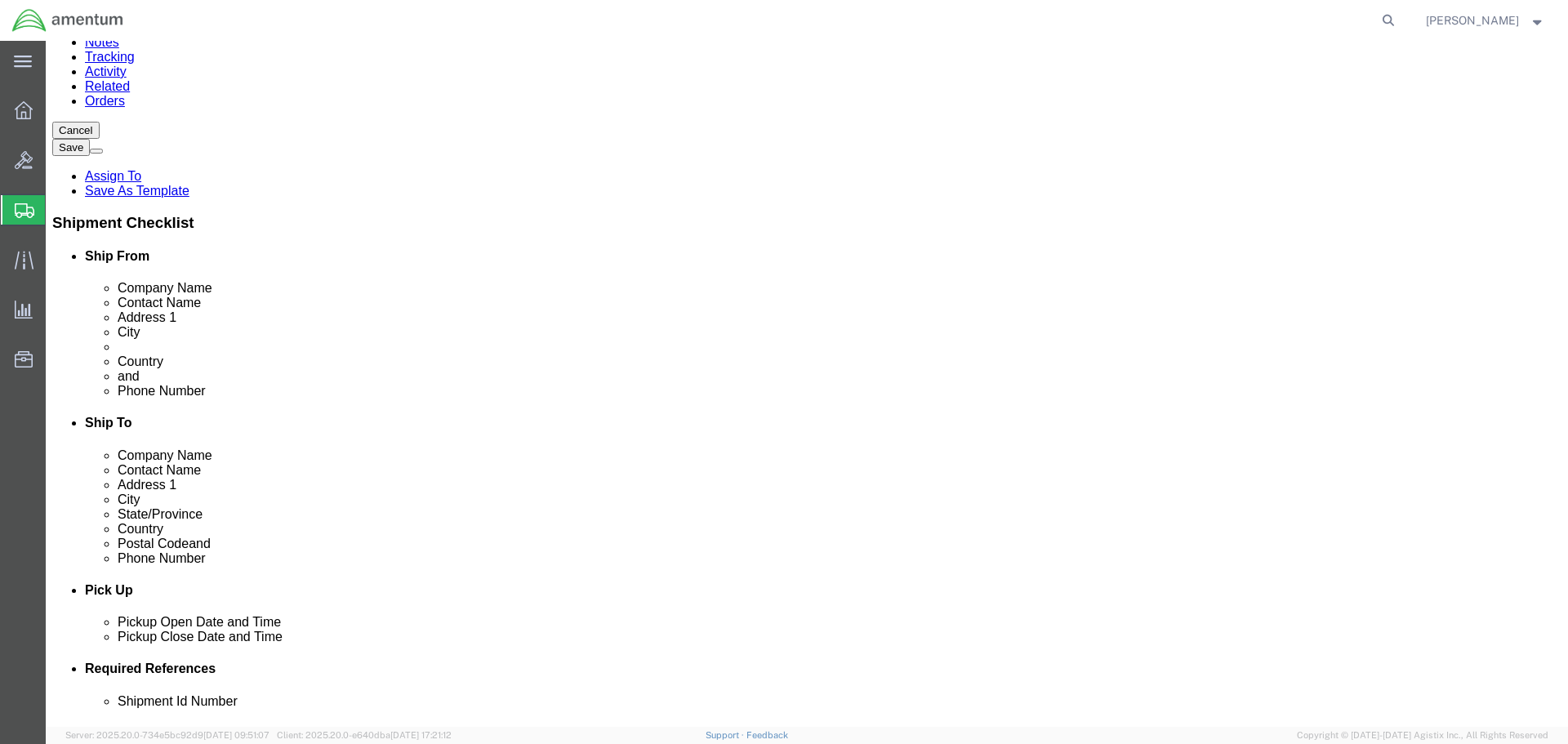
scroll to position [245, 0]
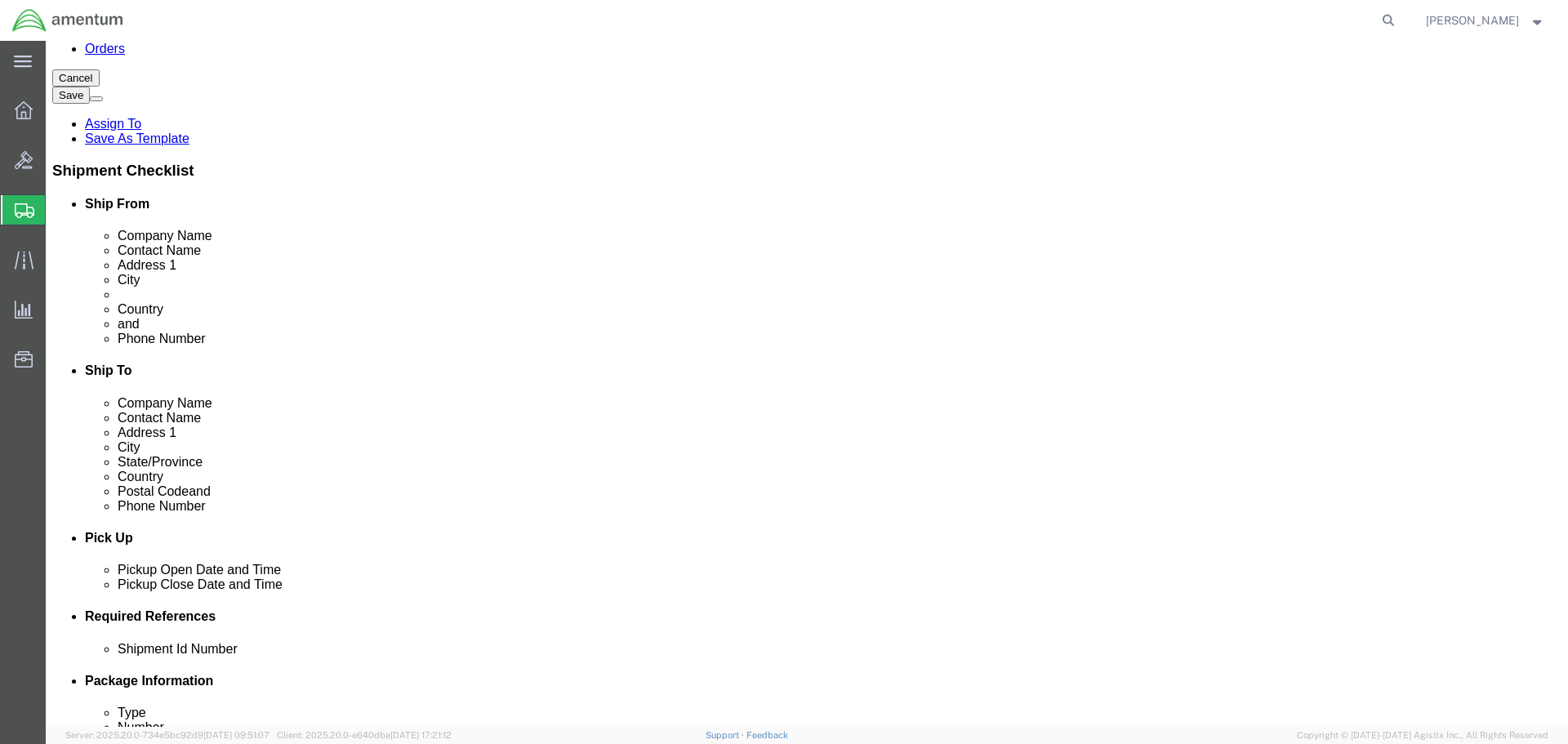
click select "Select Carriage Insurance Paid Carriage Paid To Cost and Freight Cost Insurance…"
select select "DDP"
click select "Select Carriage Insurance Paid Carriage Paid To Cost and Freight Cost Insurance…"
select select "SHIP"
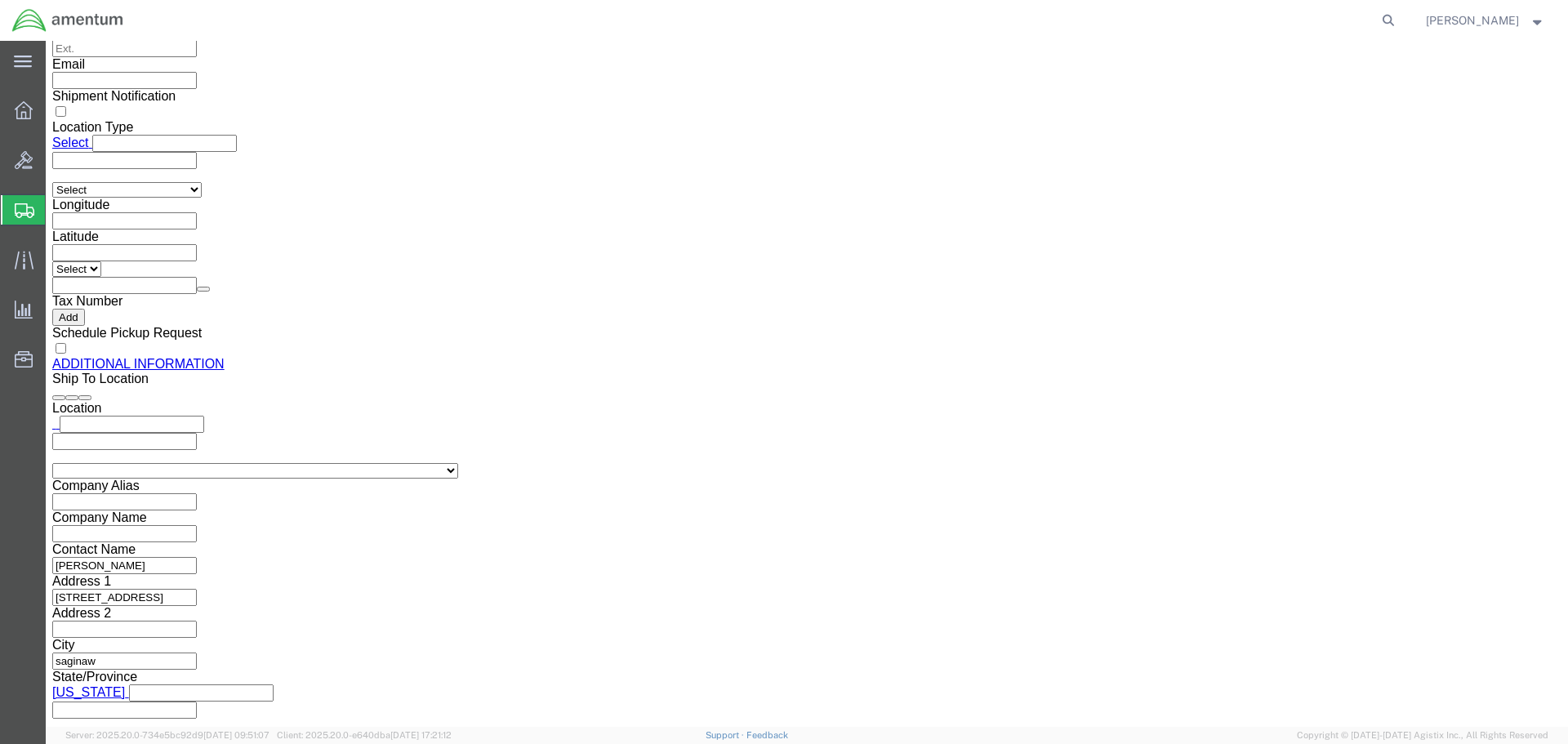
scroll to position [1691, 0]
click button "Previous"
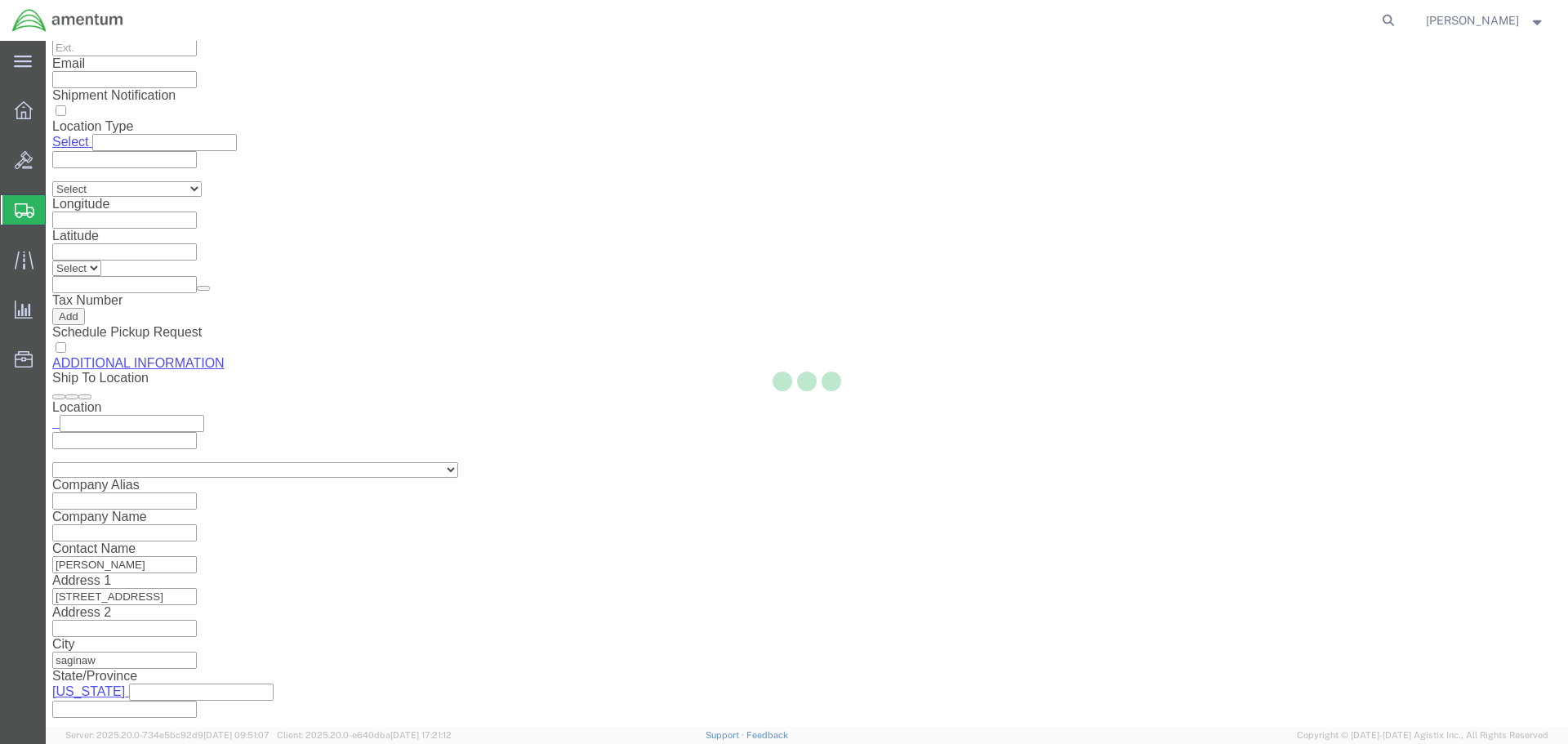
scroll to position [20, 0]
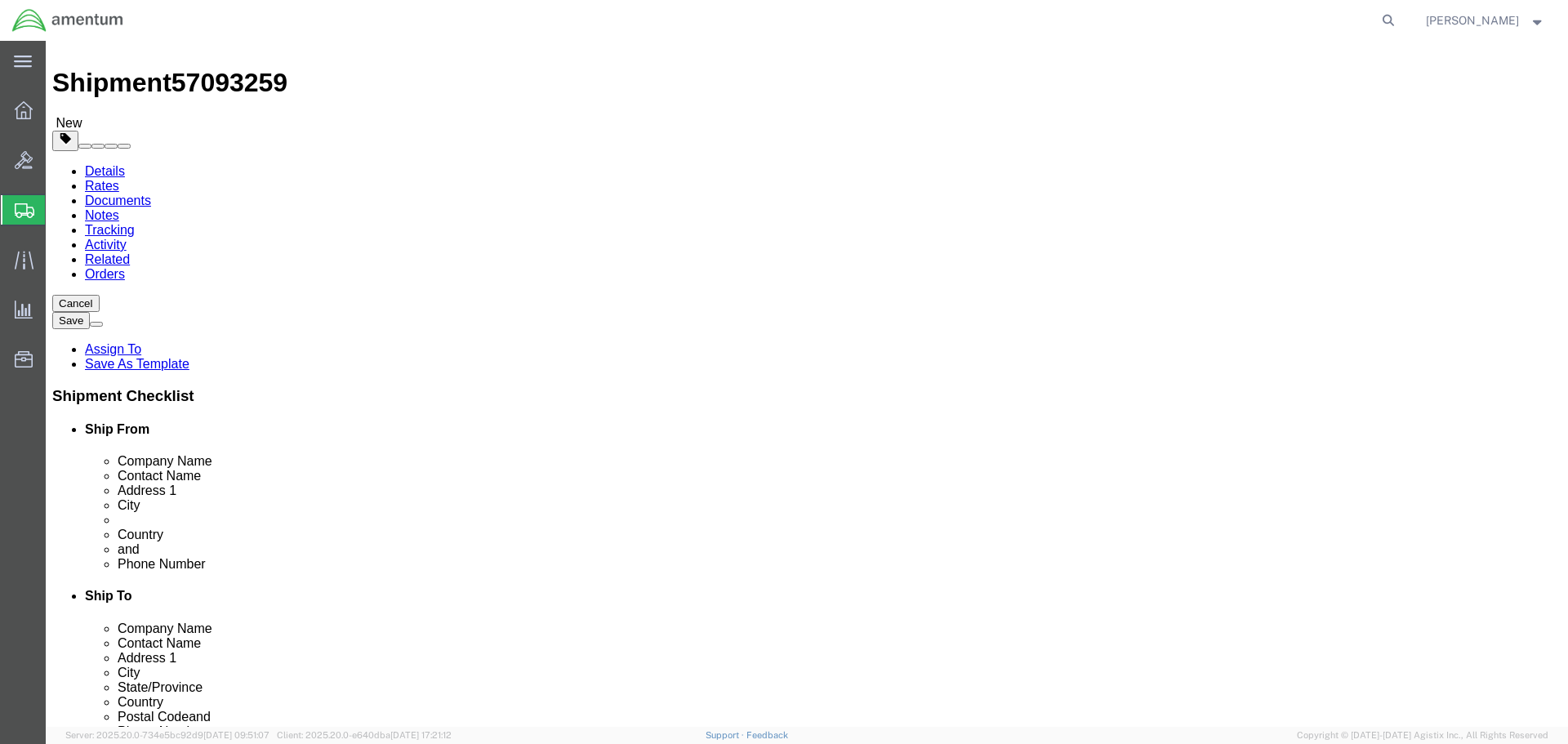
click button "Previous"
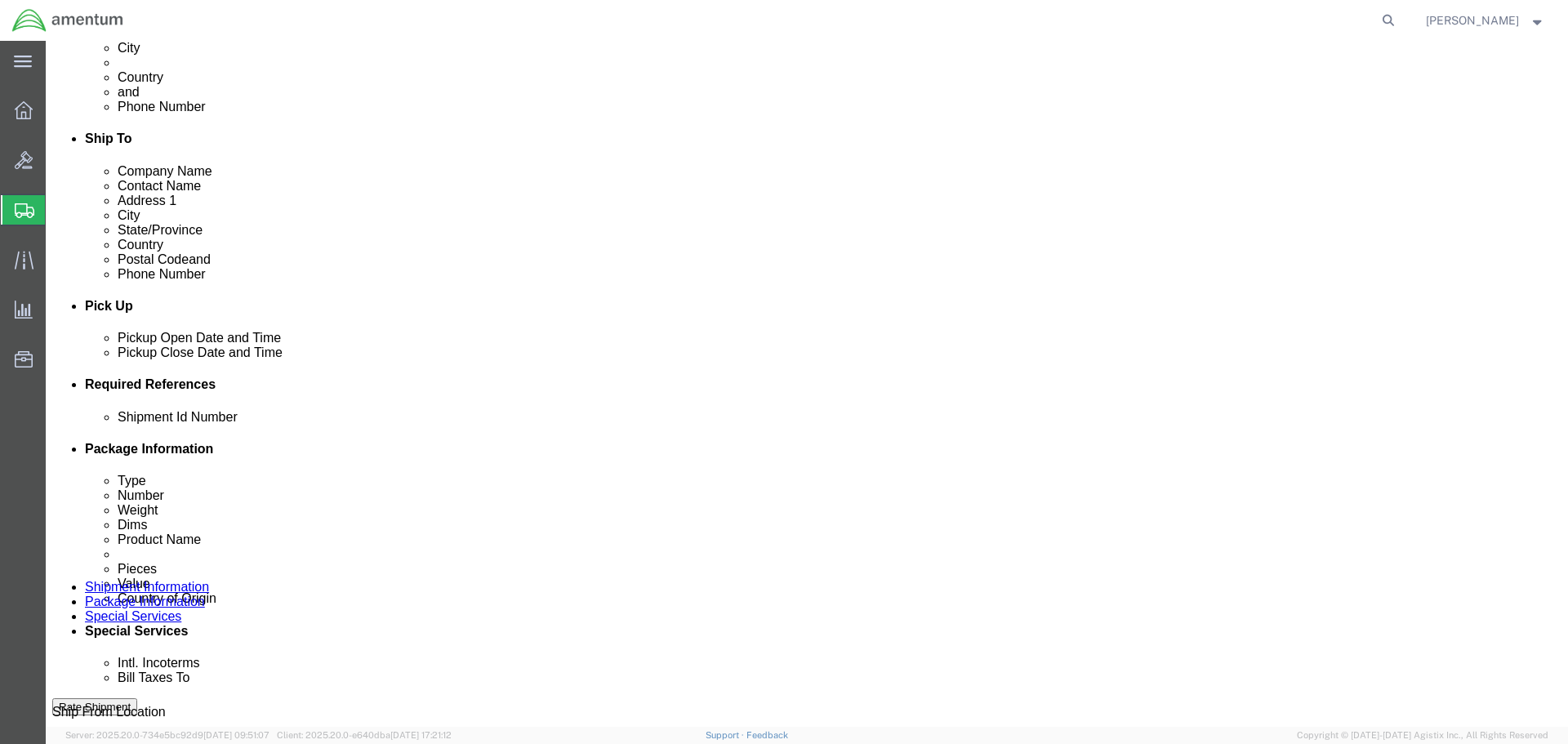
scroll to position [475, 0]
click input "text"
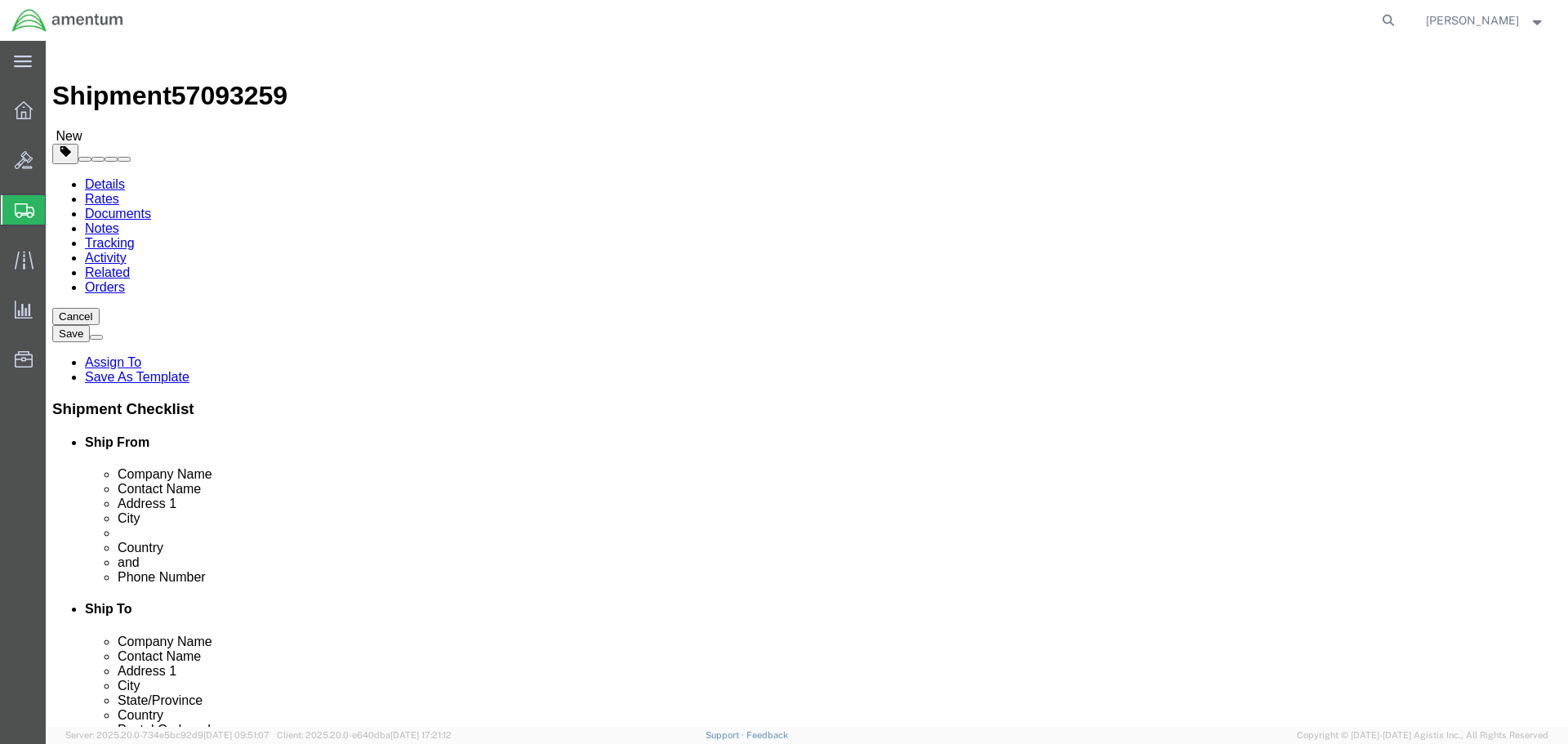
scroll to position [0, 0]
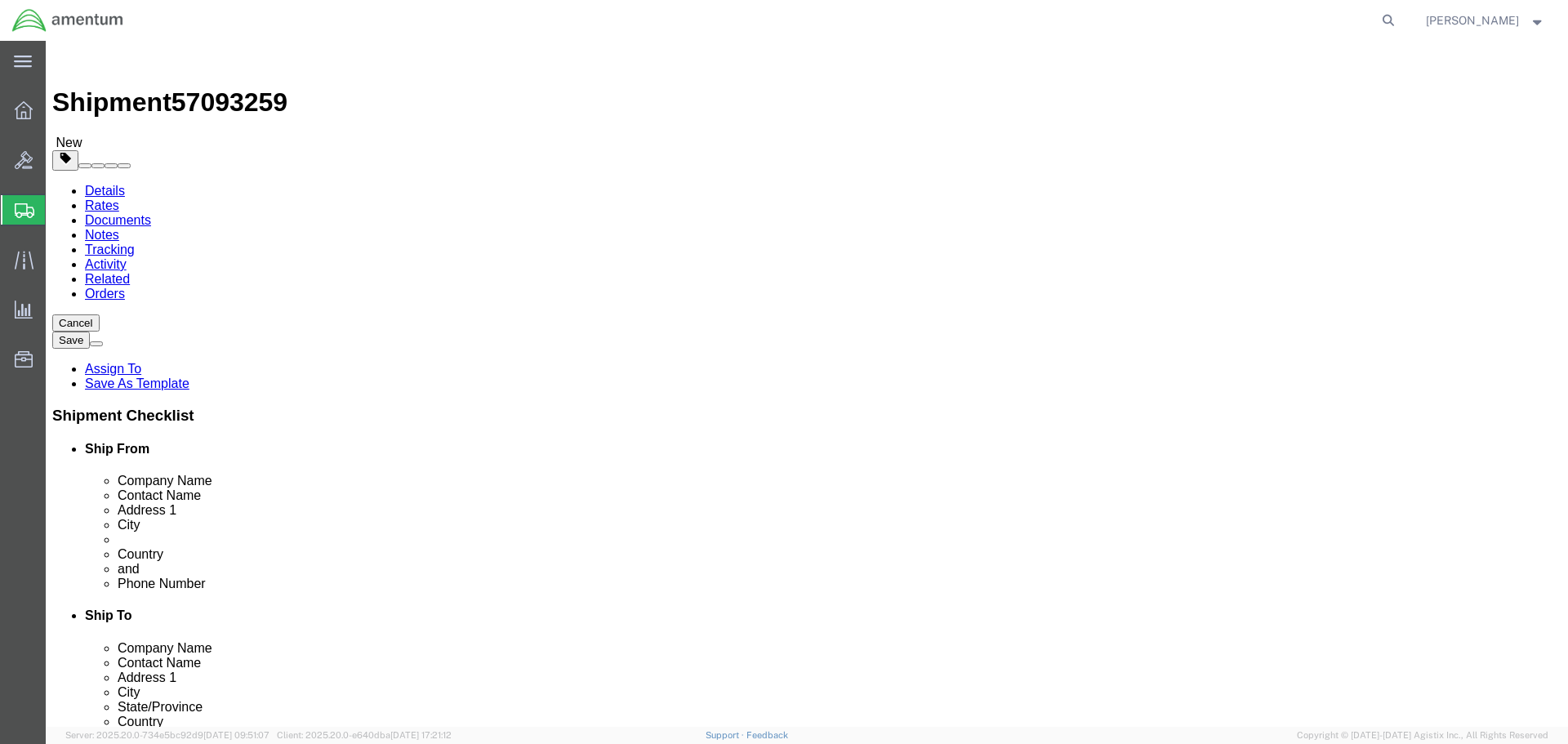
type input "AlexMccraw toolbox"
click input "text"
type input "Amentum- personal"
click div "Location My Profile Location [PHONE_NUMBER] [PHONE_NUMBER] [PHONE_NUMBER] [PHON…"
click button "Rate Shipment"
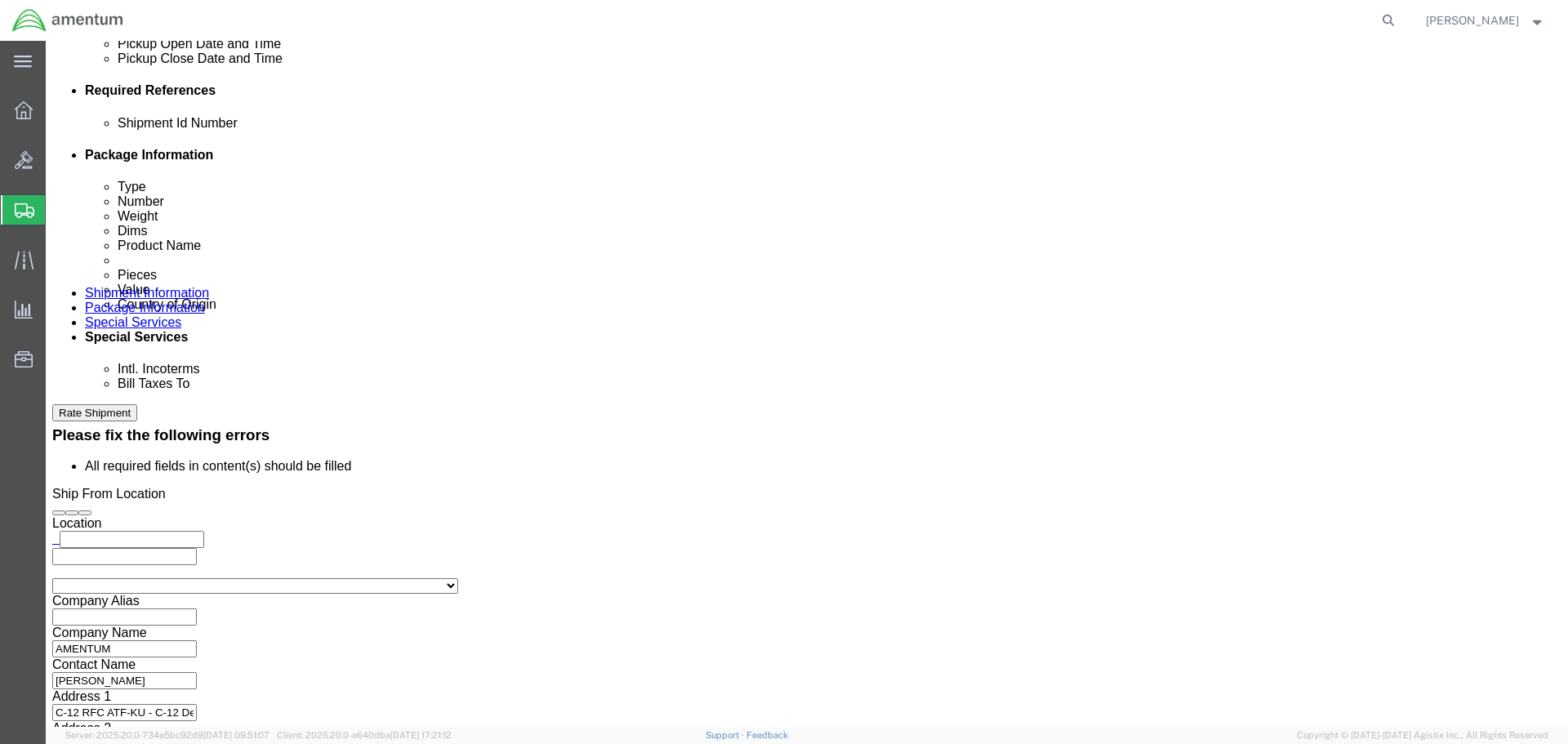
scroll to position [788, 0]
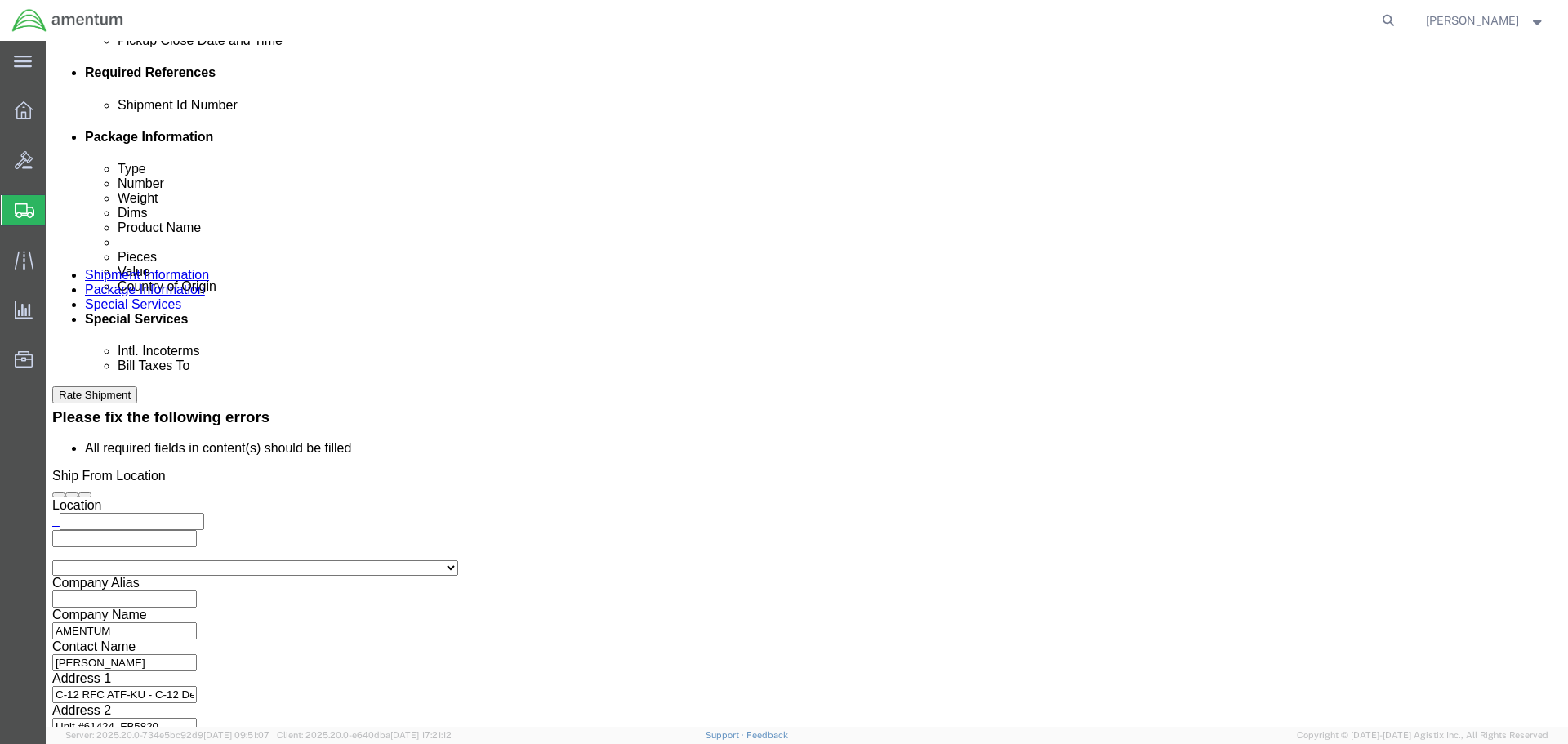
click button "Continue"
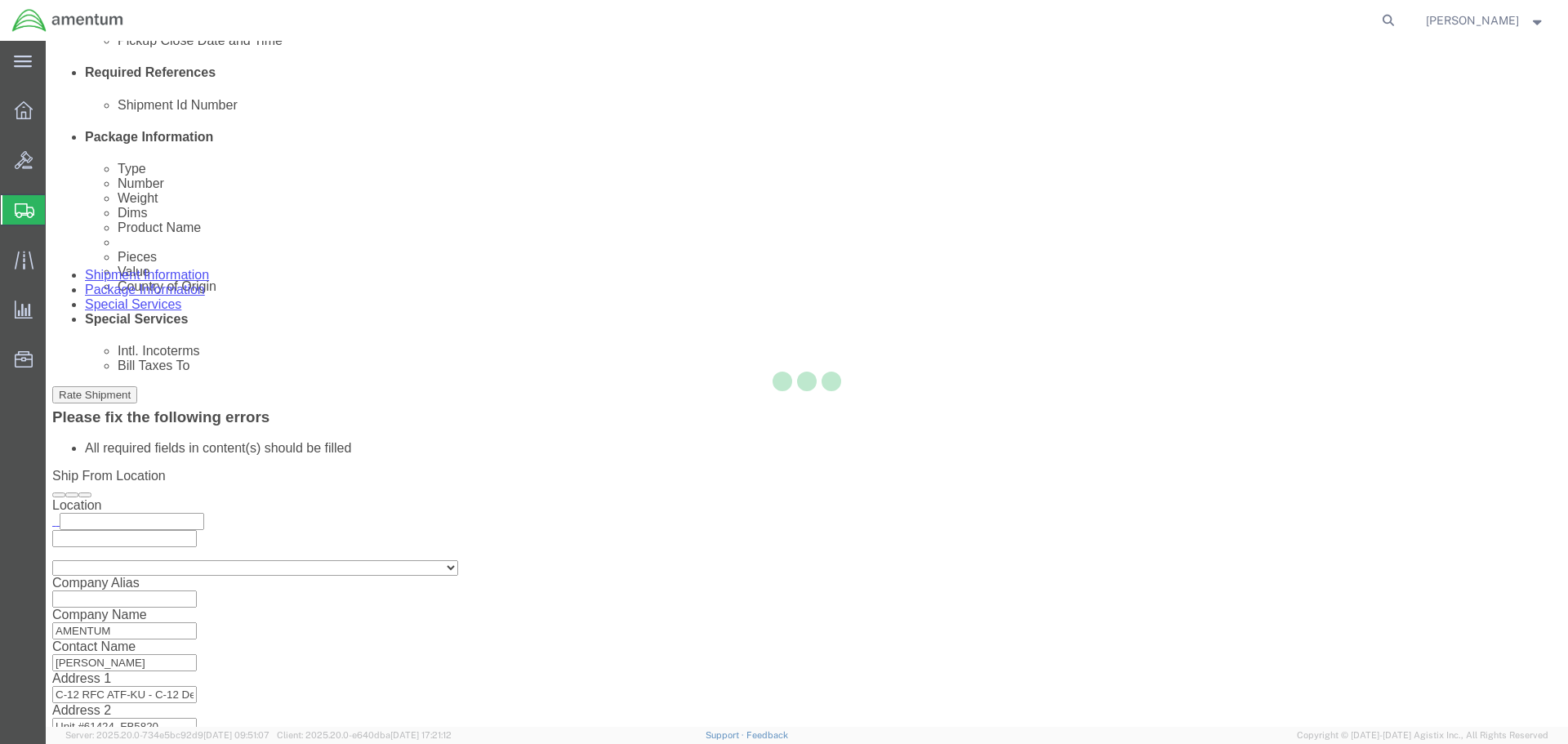
scroll to position [115, 0]
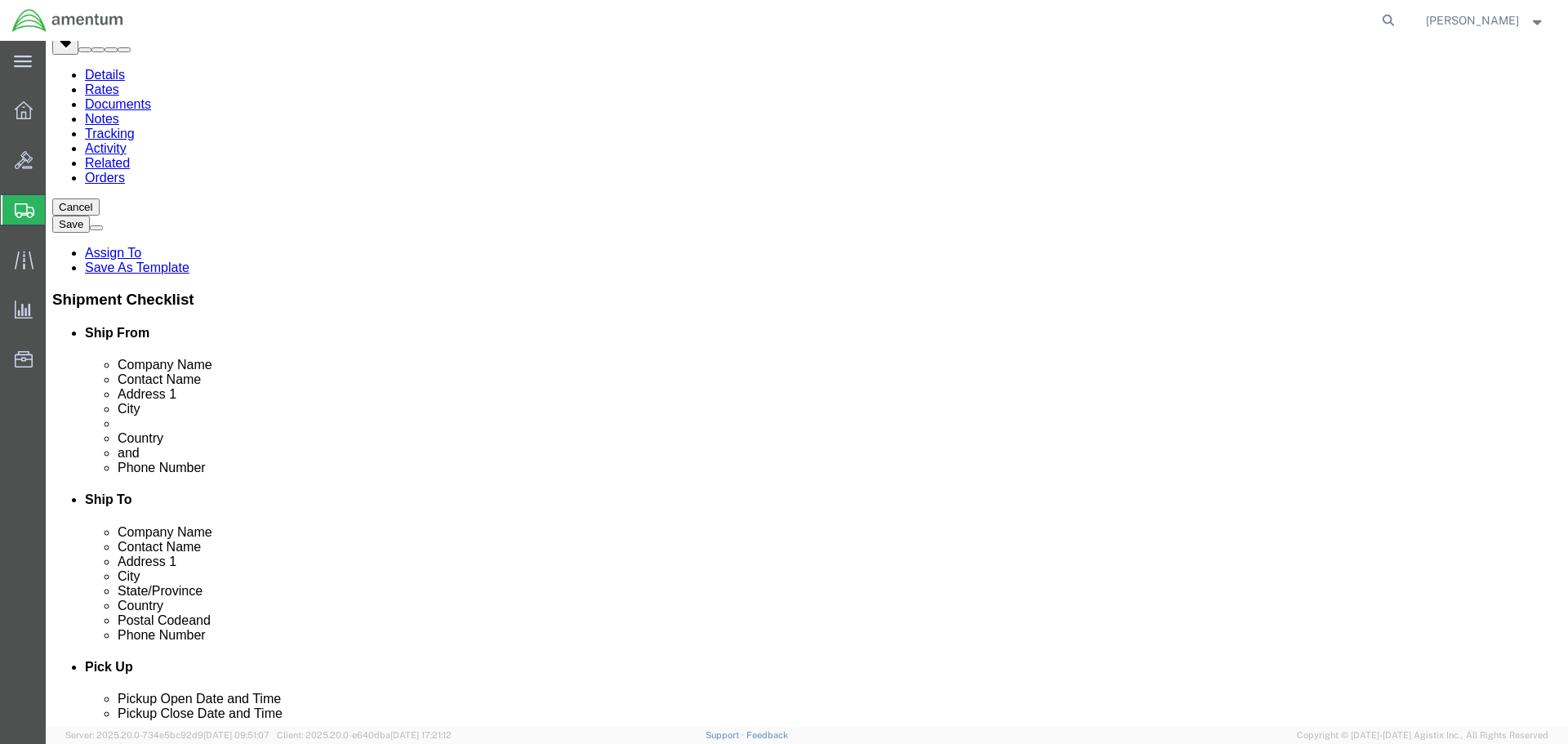
click p "Toolbox"
click icon
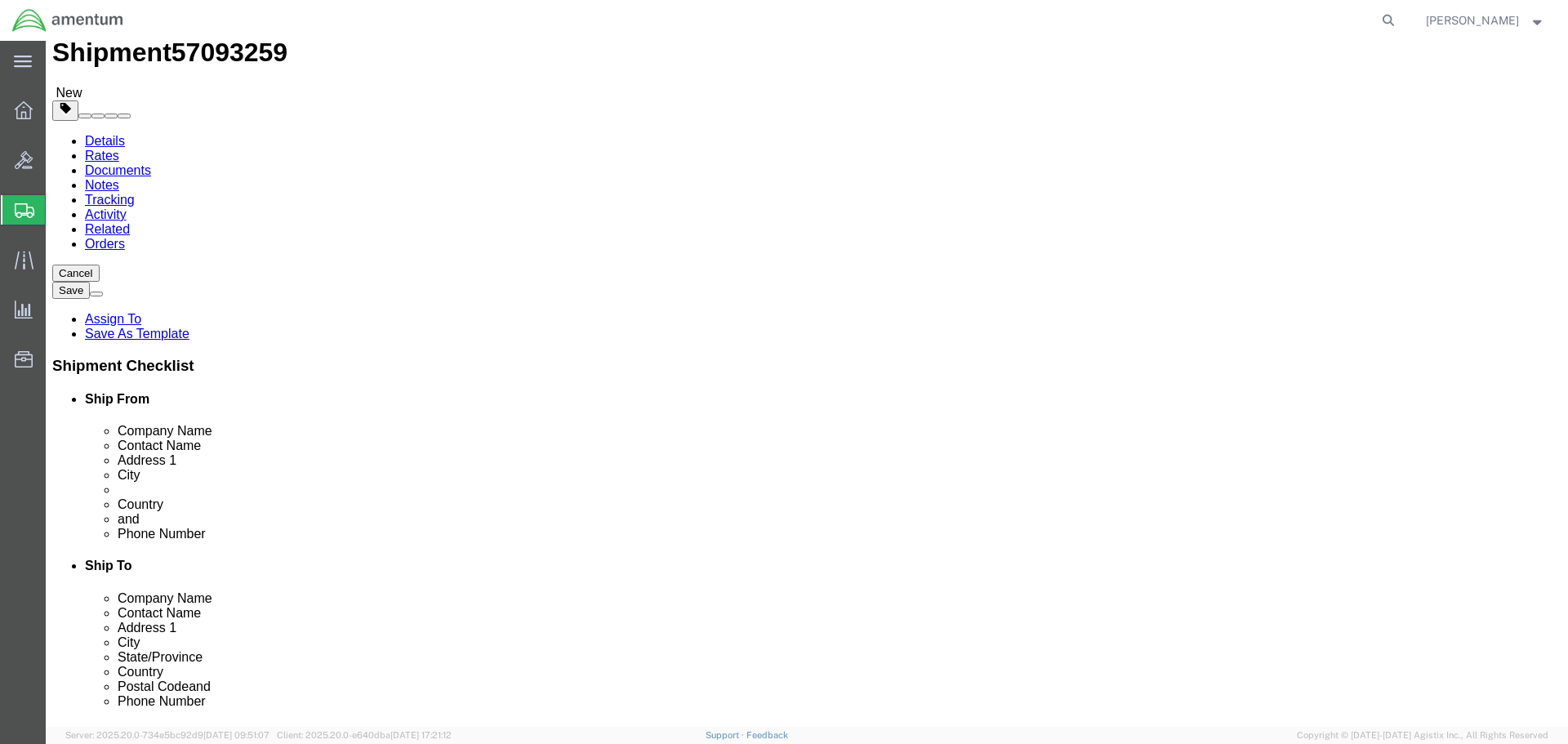
click icon
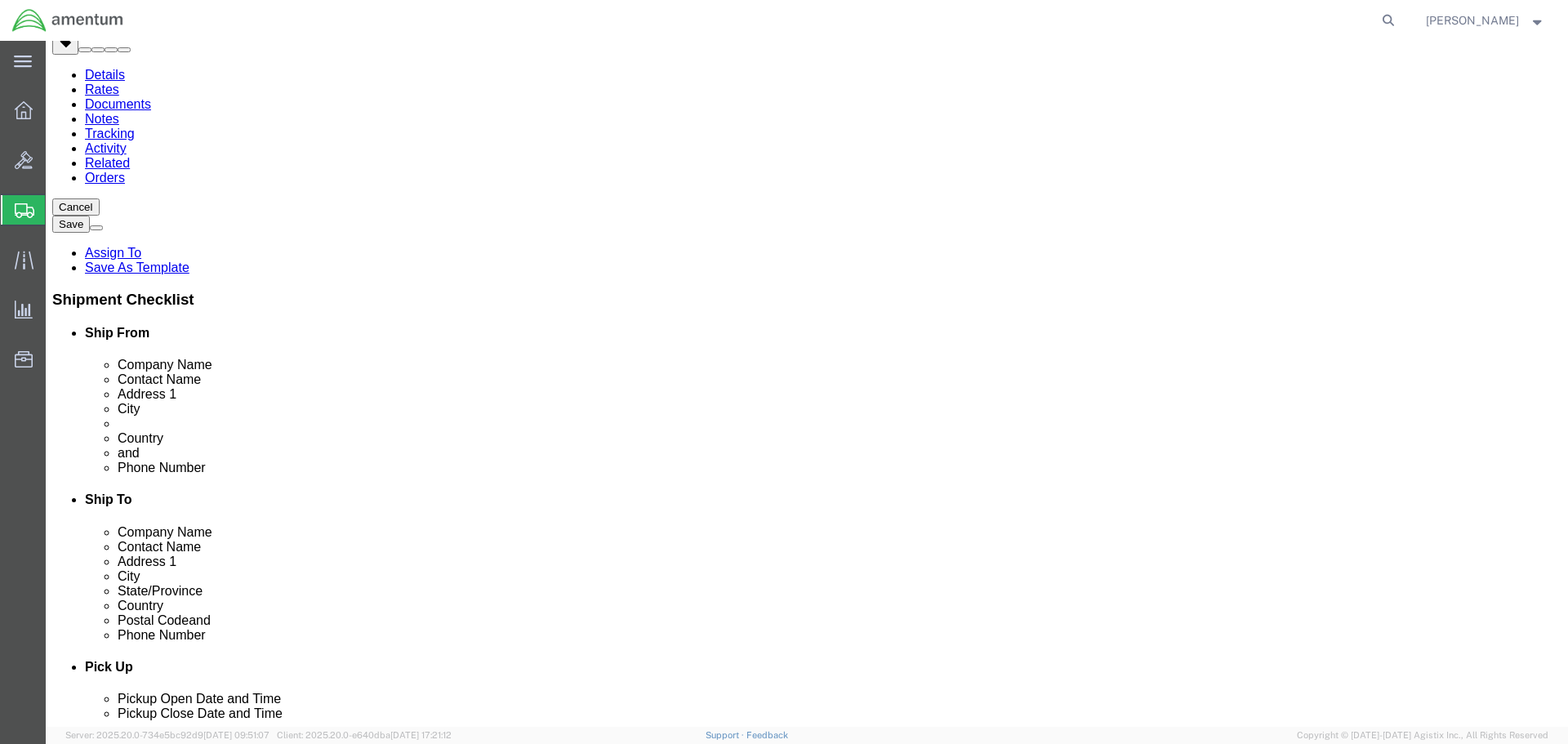
click dd "25000.00 USD"
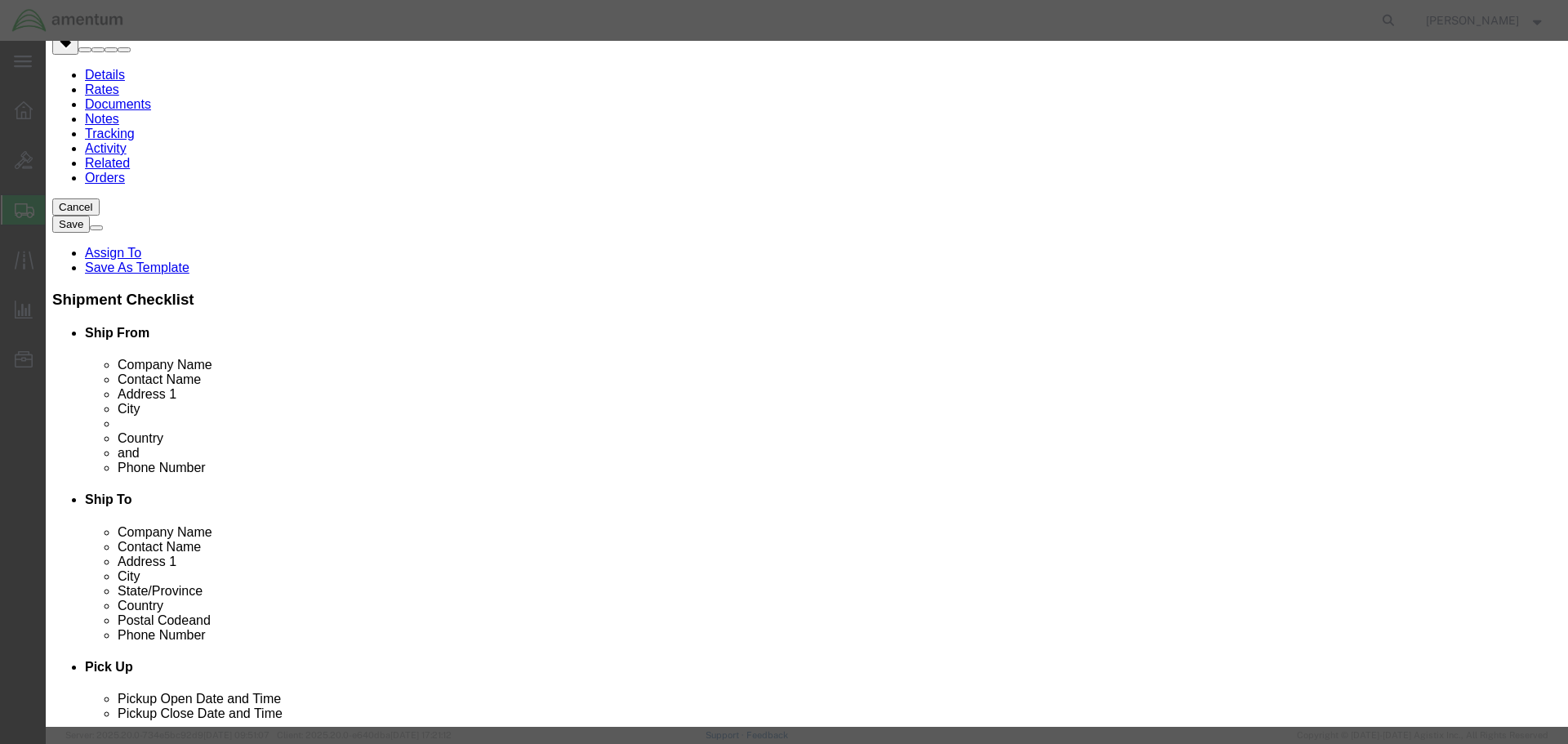
scroll to position [245, 0]
click input "text"
type input "9A991.d"
click select "Select ATF BIS DEA EPA FDA FTR ITAR OFAC Other (OPA)"
click div "Controlled"
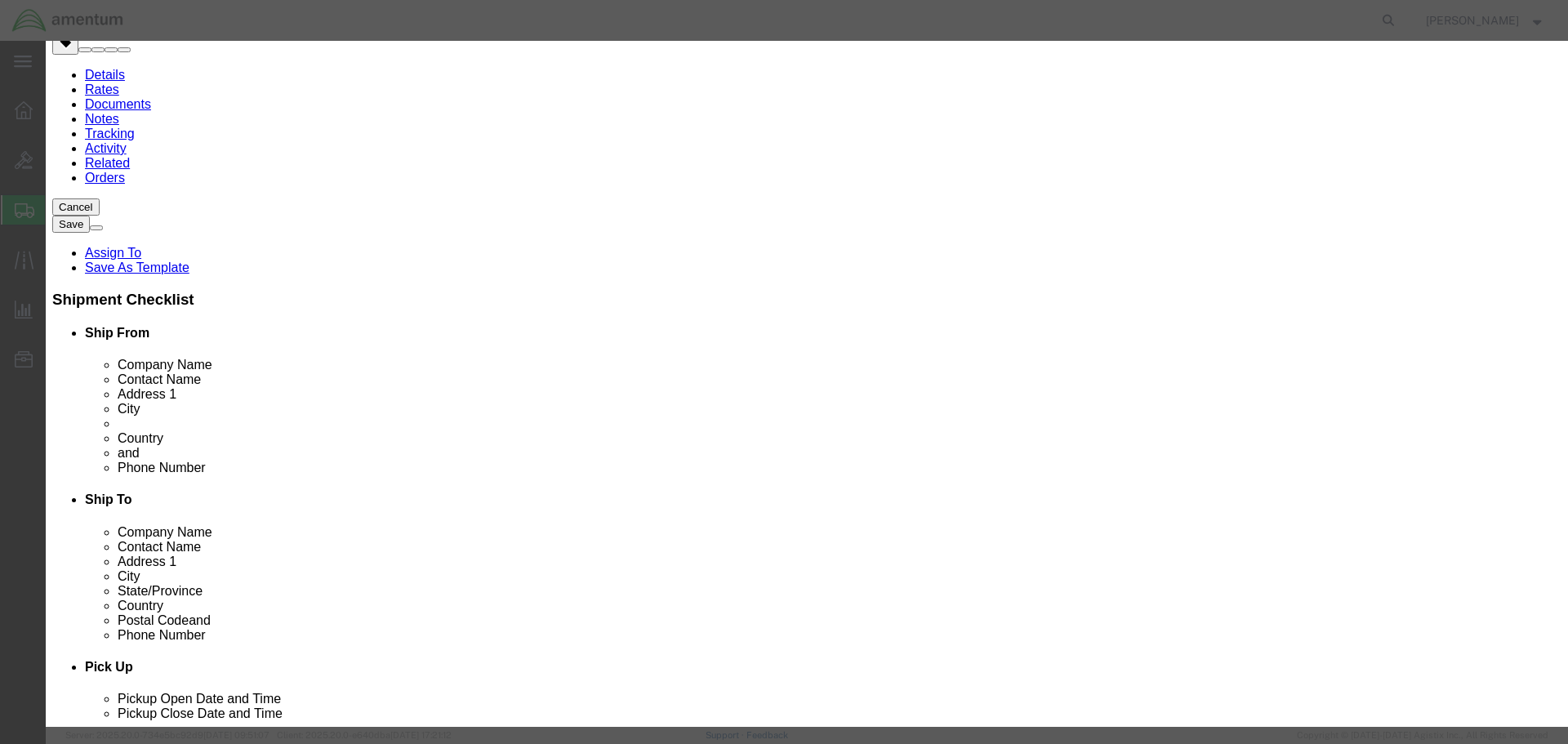
click select "Select"
click button "Save & Close"
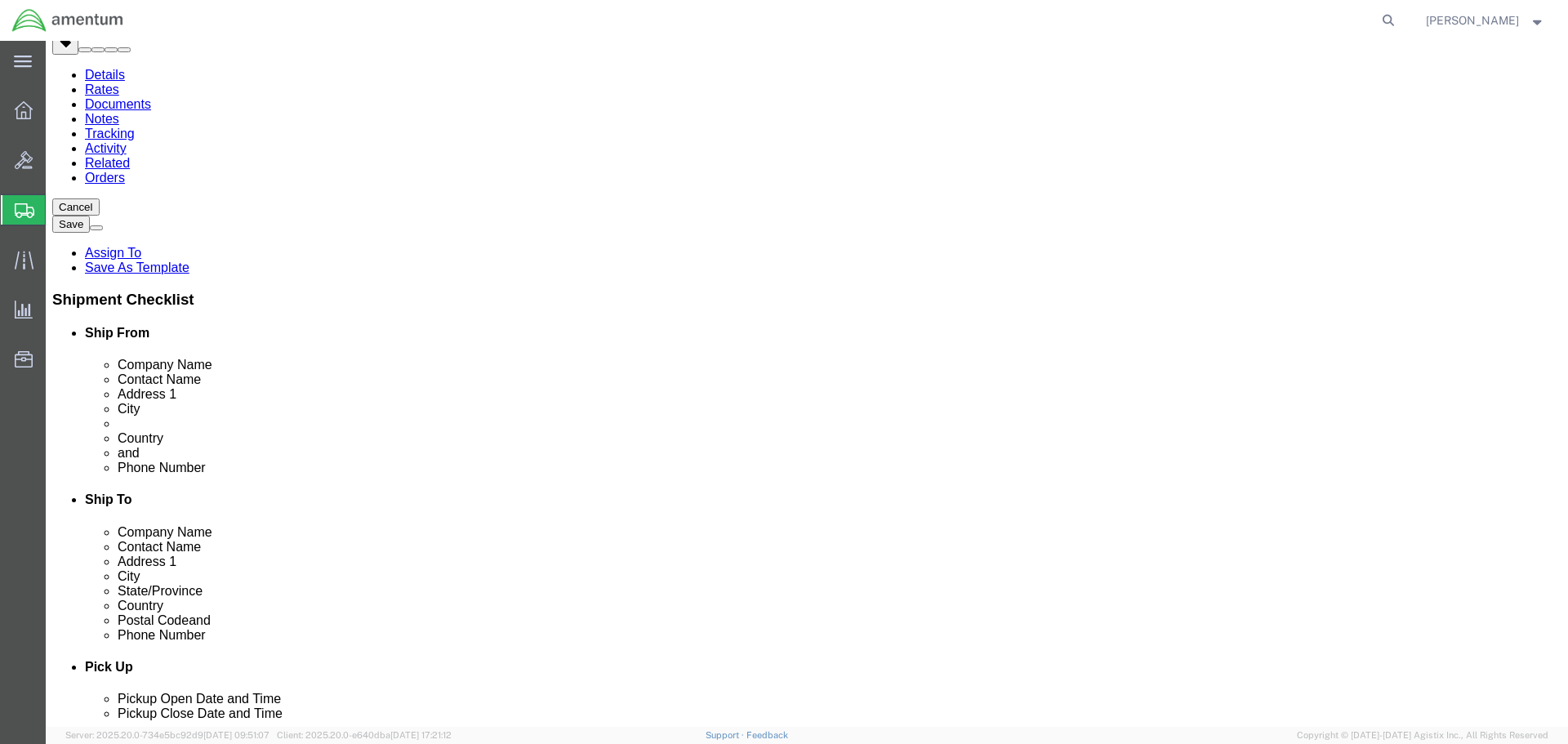
click div "Package Content # 1 1 x Crate(s) Package Type Select BCK Boxes Bale(s) Basket(s…"
click button "Continue"
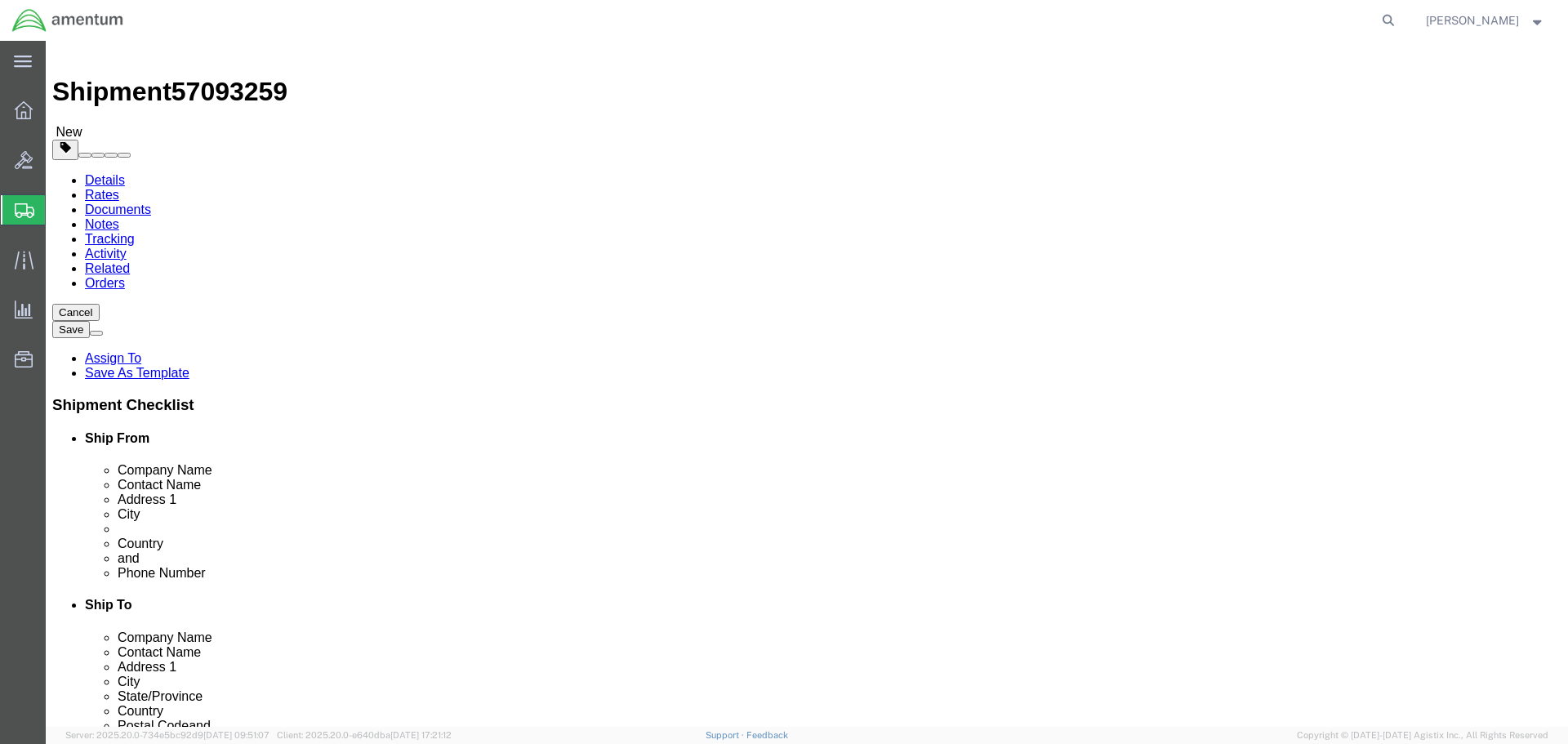
scroll to position [0, 0]
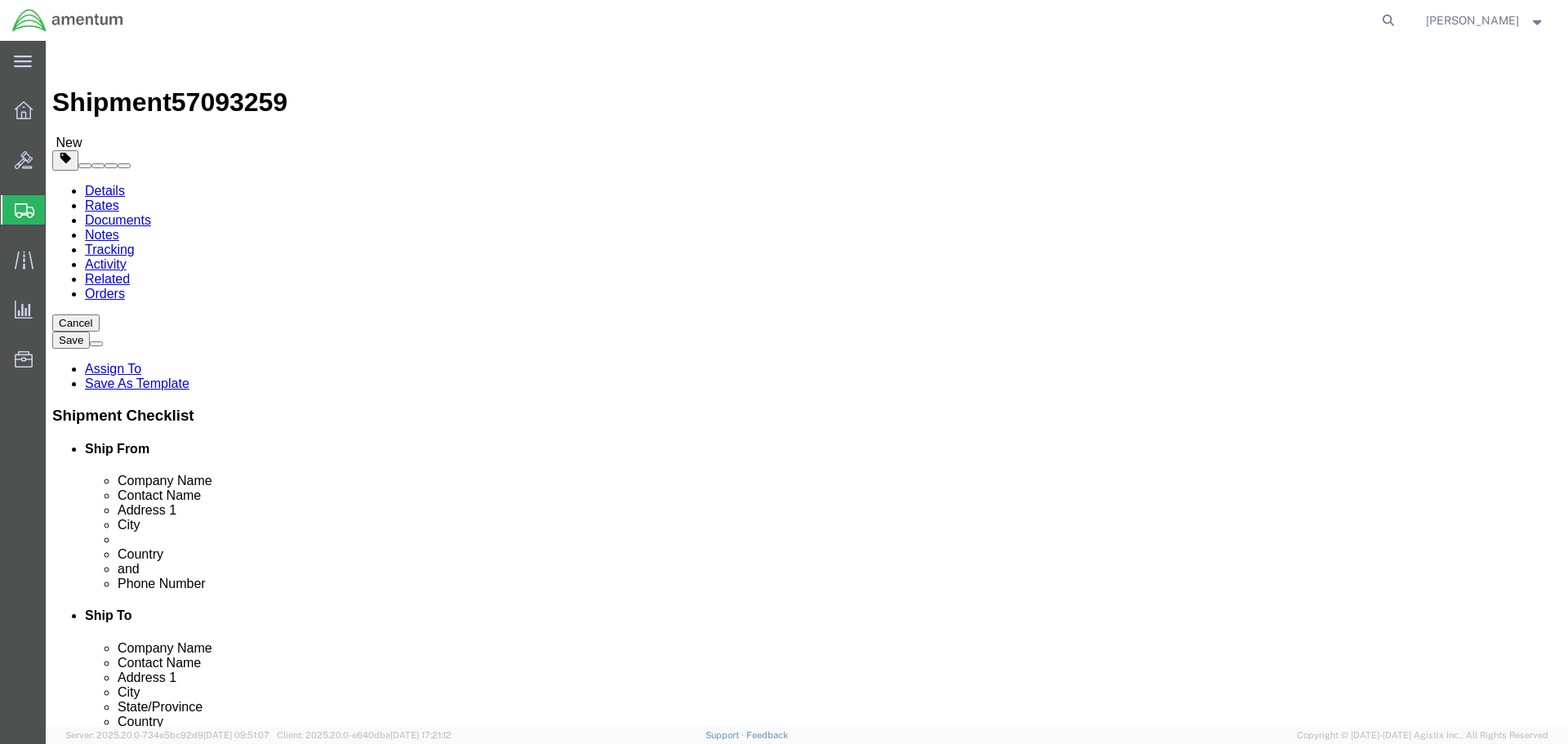
click button "Rate Shipment"
click icon
click p "Toolbox"
click icon
click p "Toolbox"
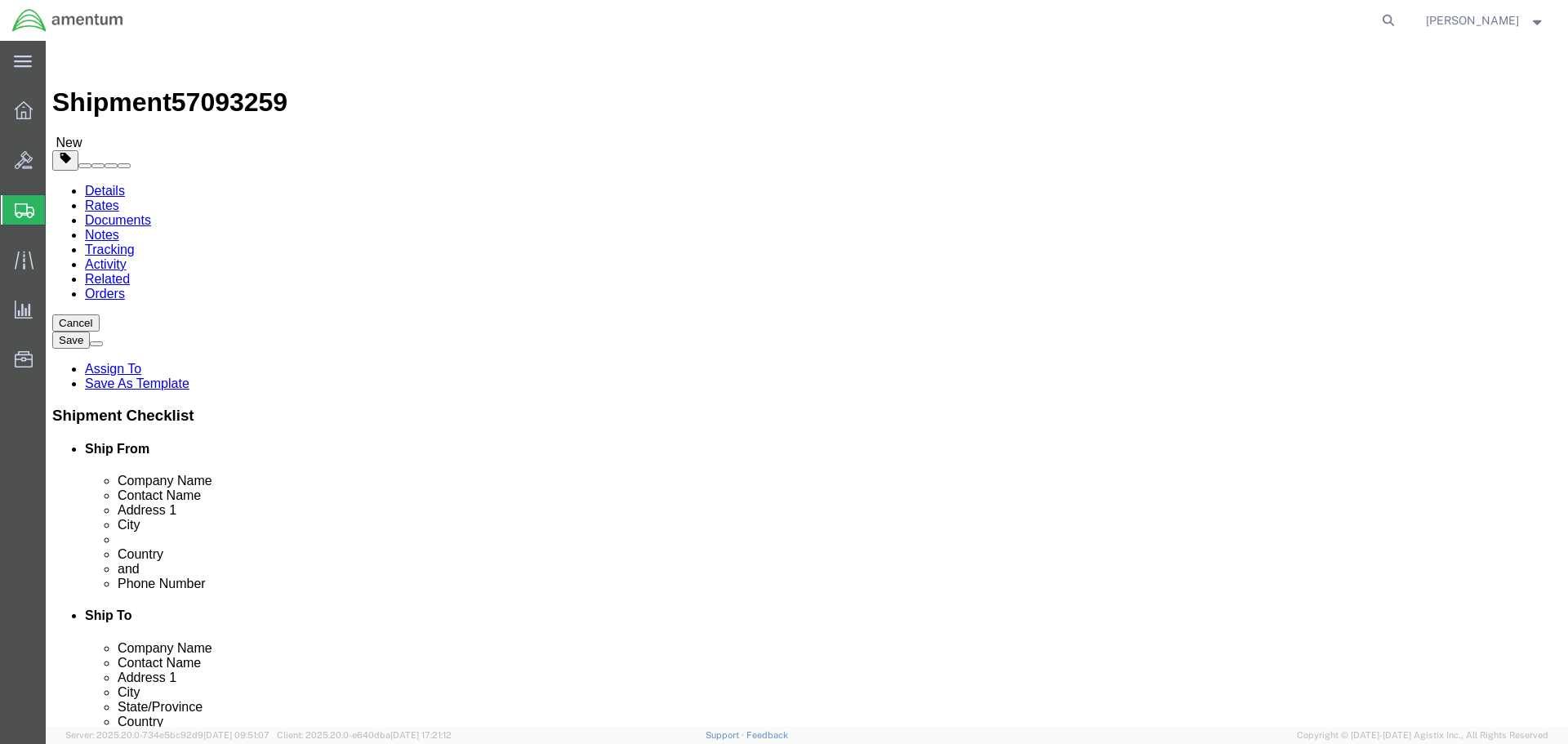
click dd "25000.00 USD"
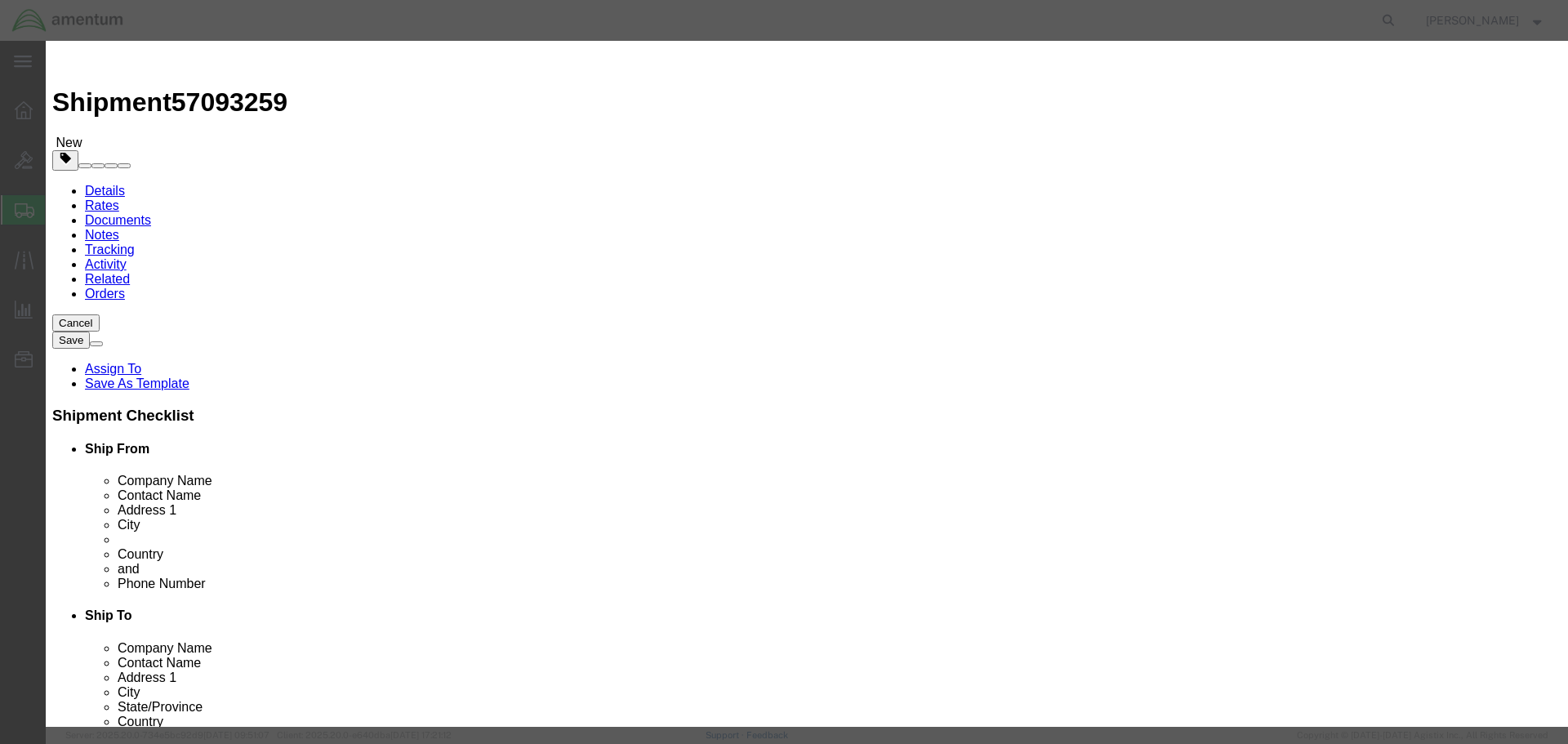
scroll to position [282, 0]
click input "text"
click div "Controlled"
click input "9A991.d"
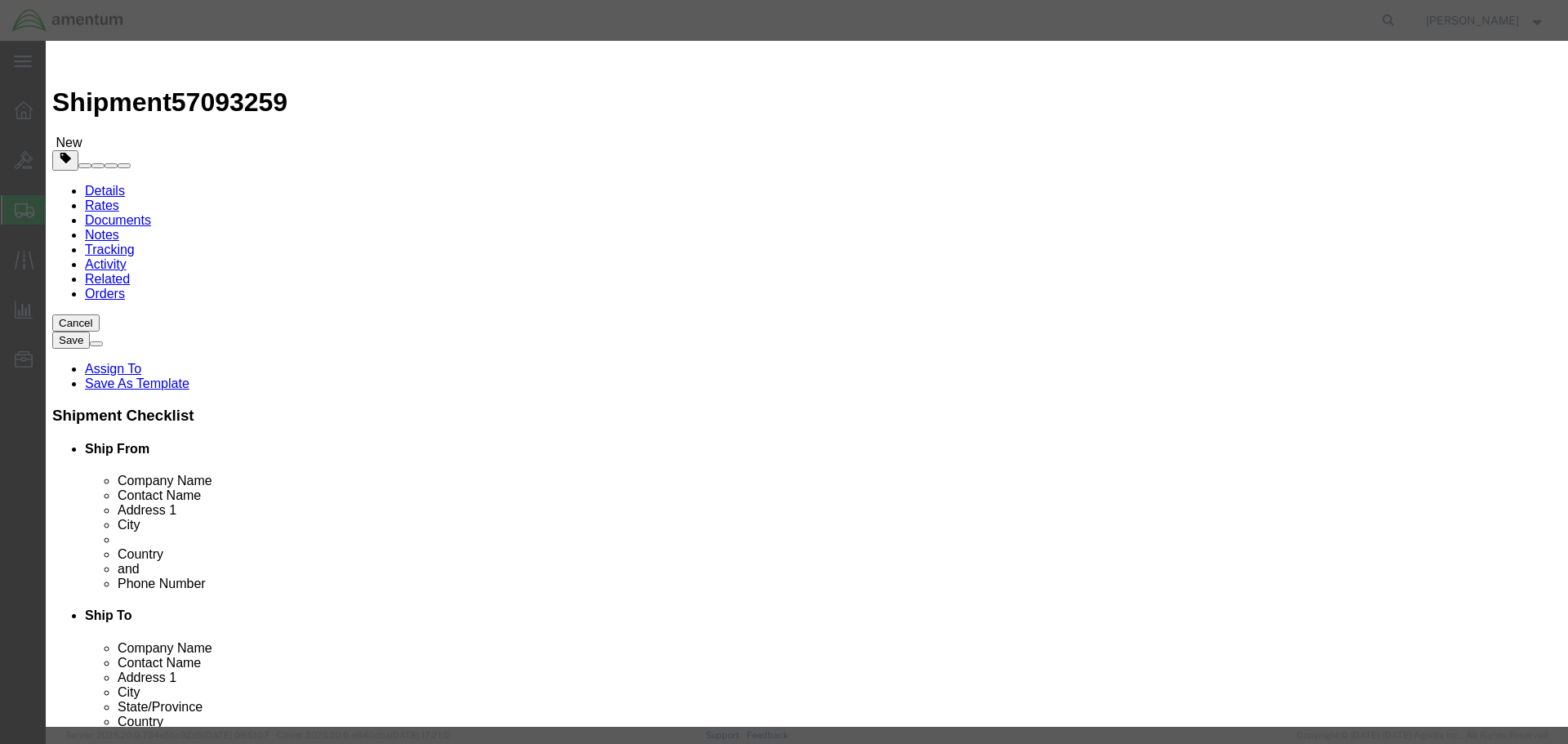
click input "9A991.d"
click label "ECCN"
click link "Import - [GEOGRAPHIC_DATA]"
click link "Export - KW"
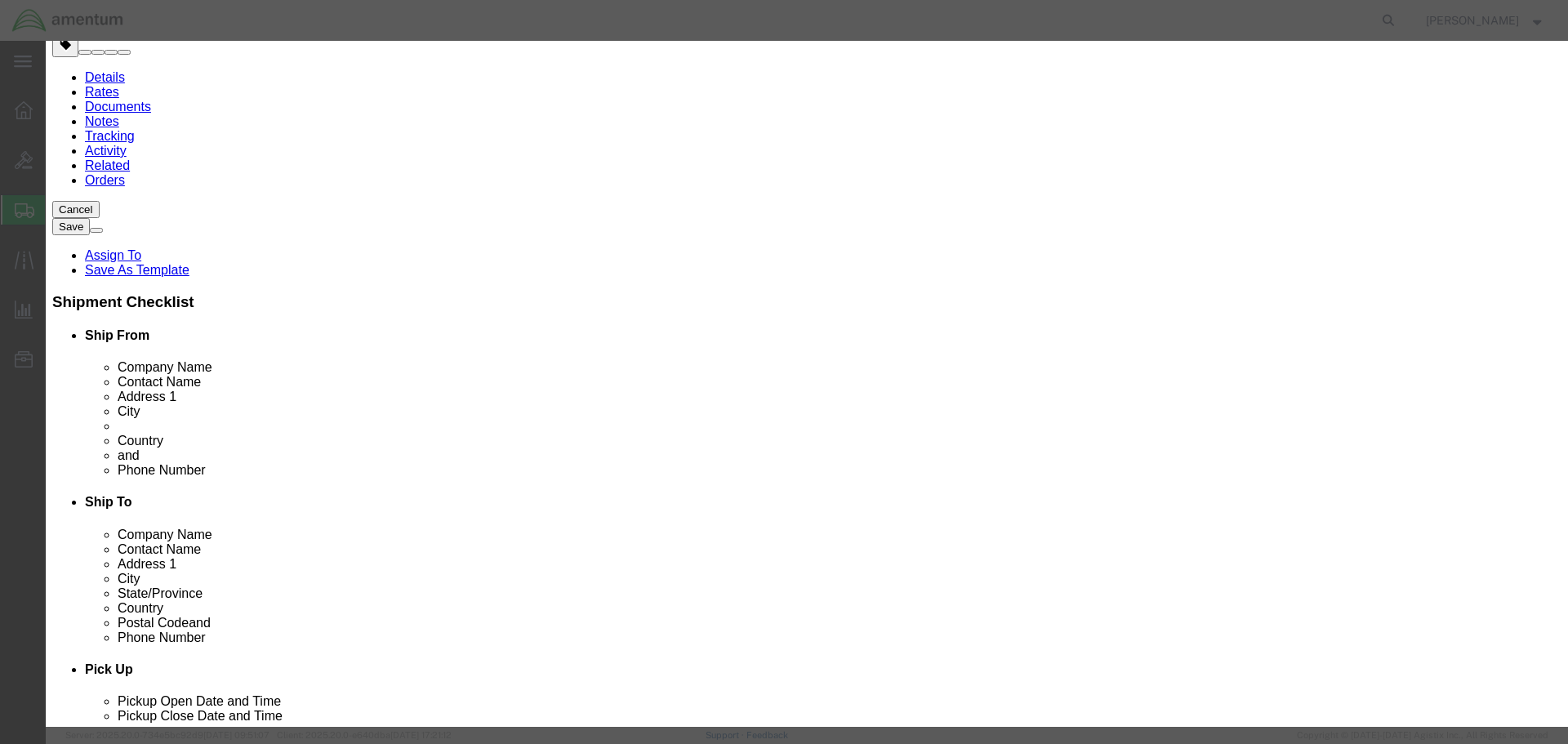
scroll to position [115, 0]
click link "Export - KW"
click link "Import - [GEOGRAPHIC_DATA]"
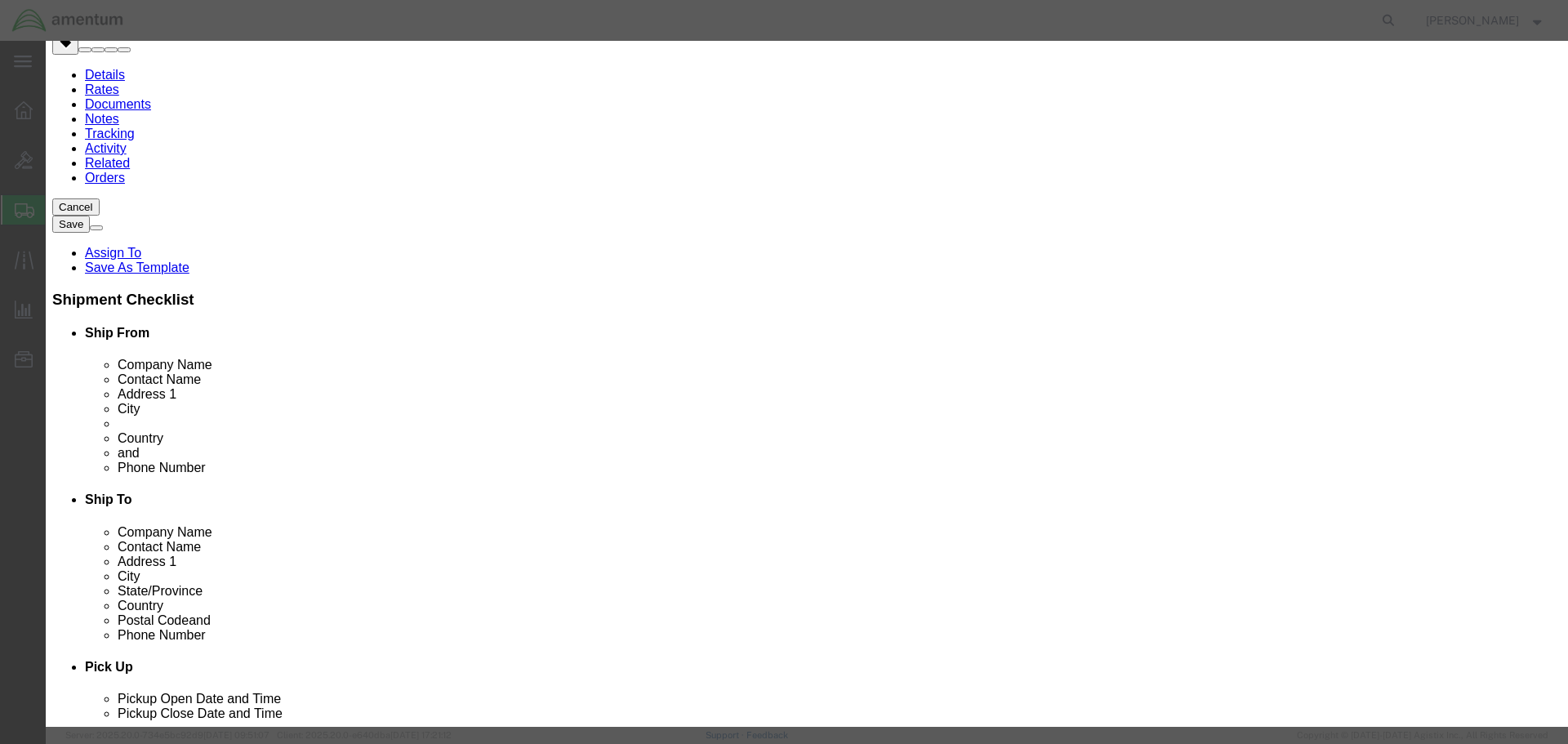
type input "8206"
click input "9A991.d"
drag, startPoint x: 975, startPoint y: 303, endPoint x: 906, endPoint y: 305, distance: 69.0
click input "9A991.d"
type input "ear99"
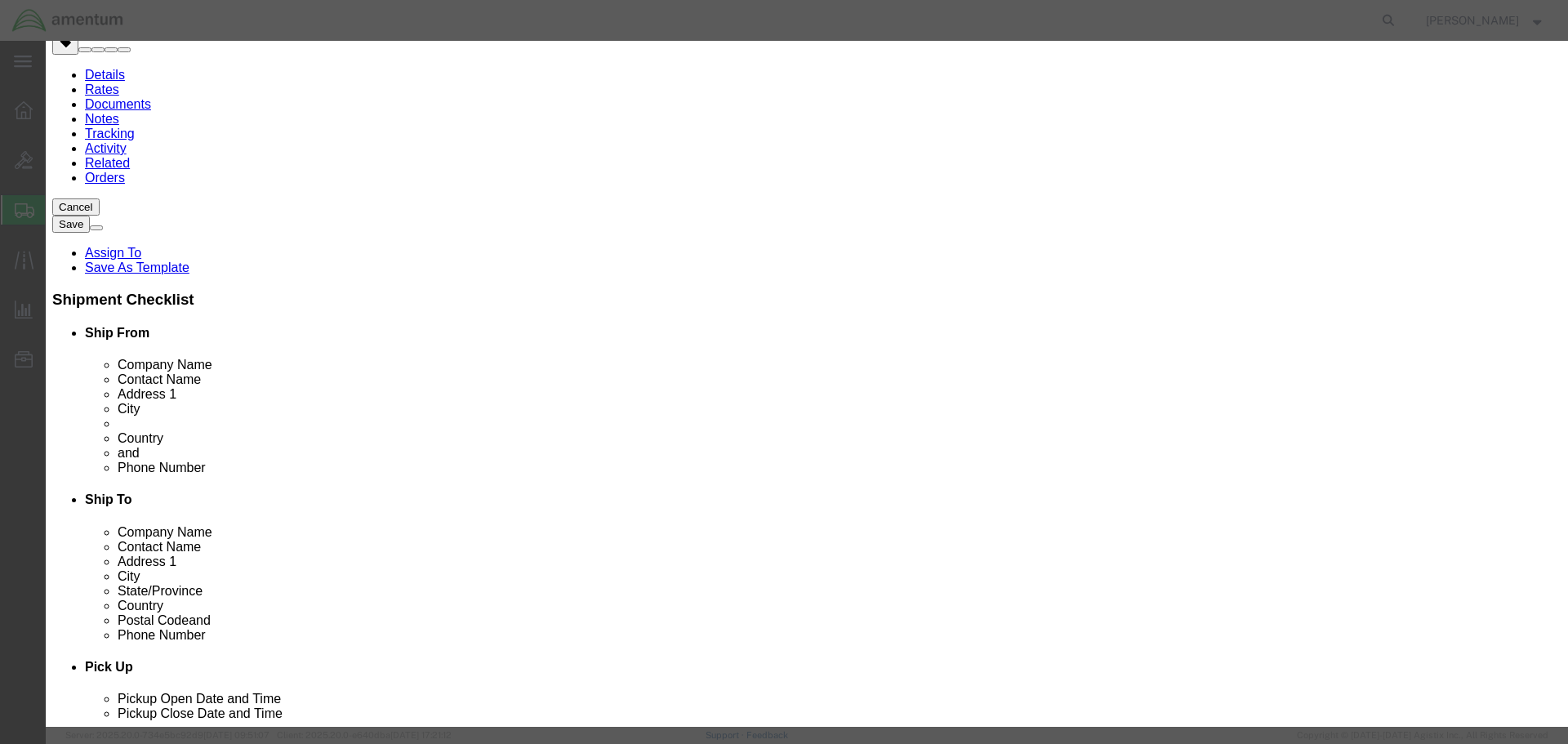
type input "8206"
select select "PC"
type input "8206000000"
click button "Save & Close"
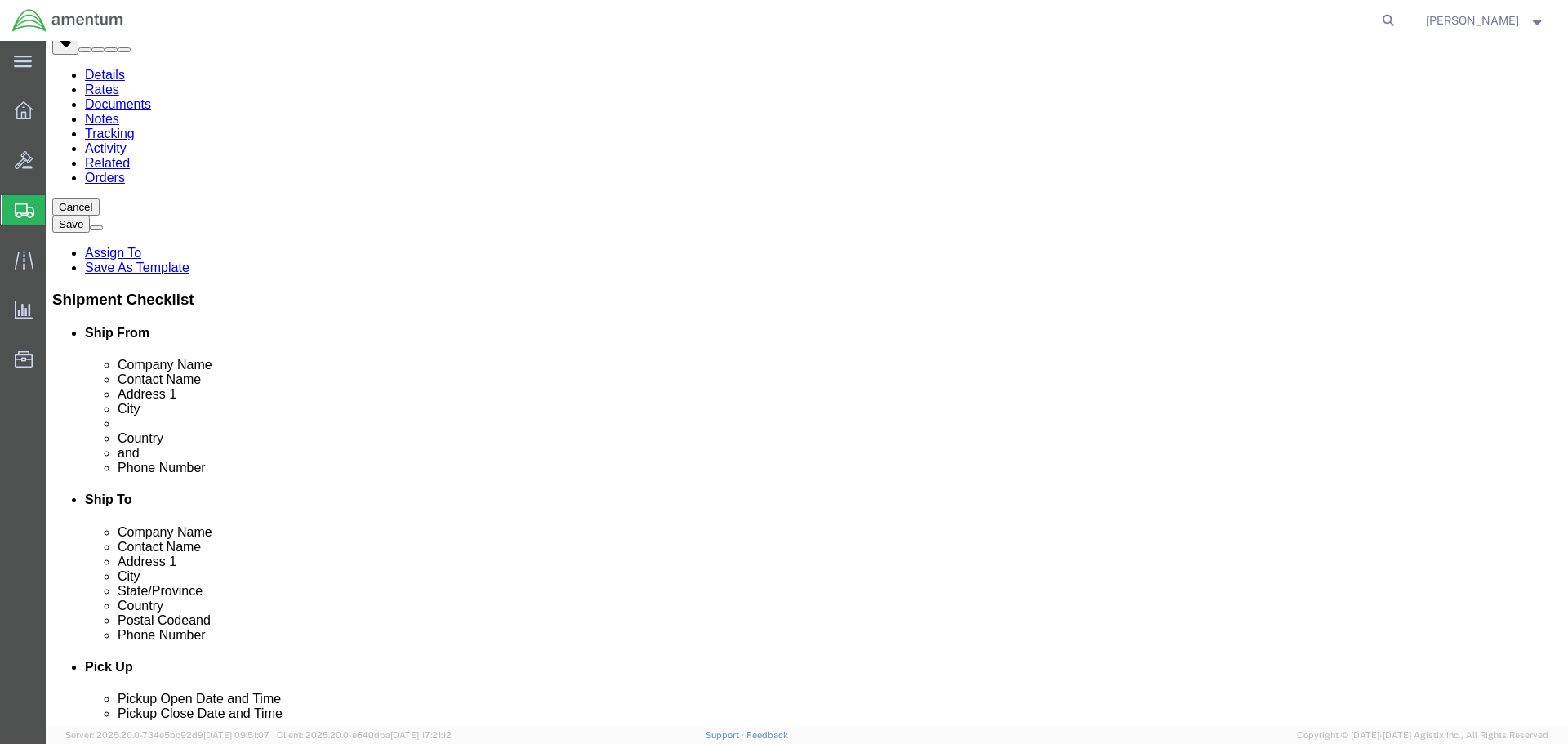
click button "Continue"
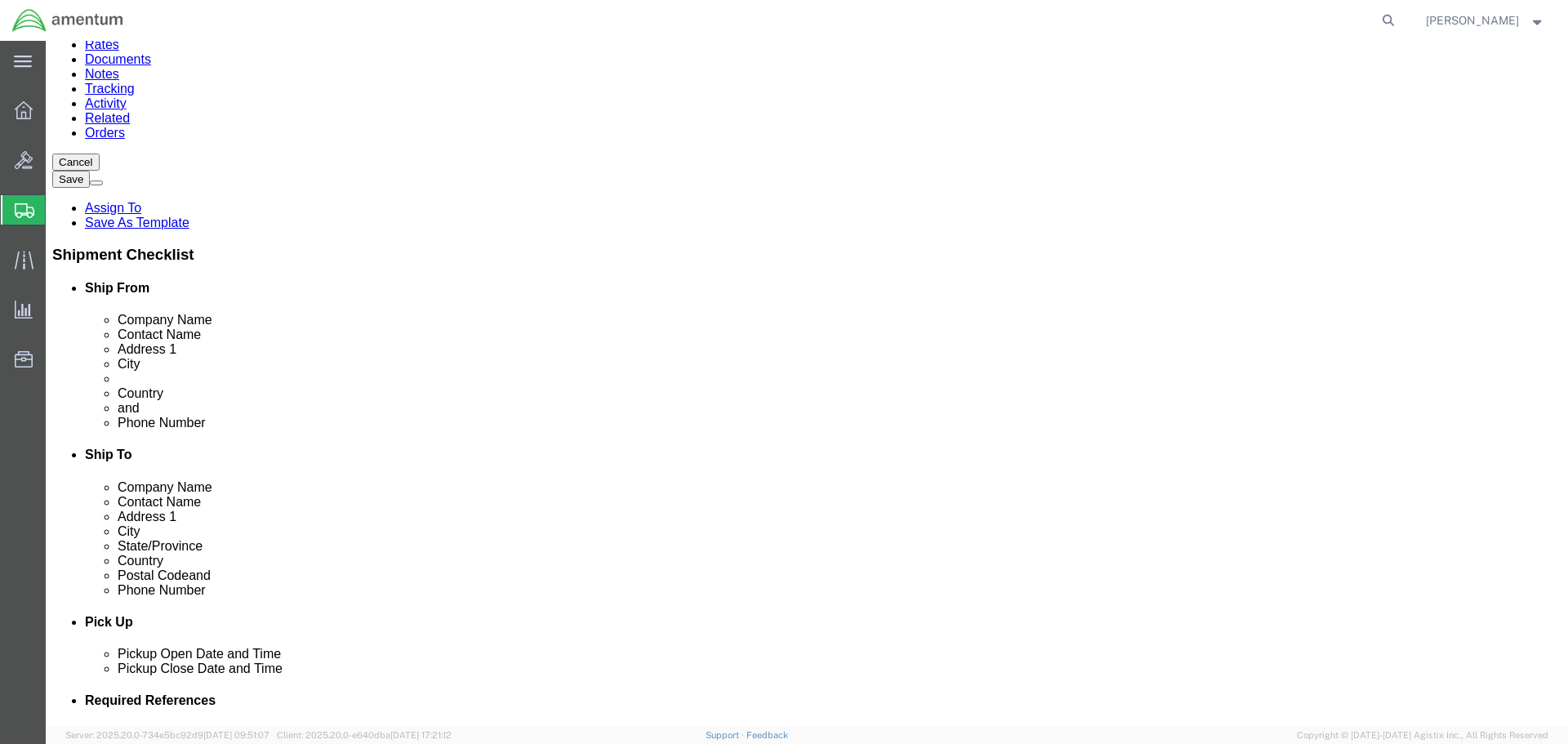
scroll to position [490, 0]
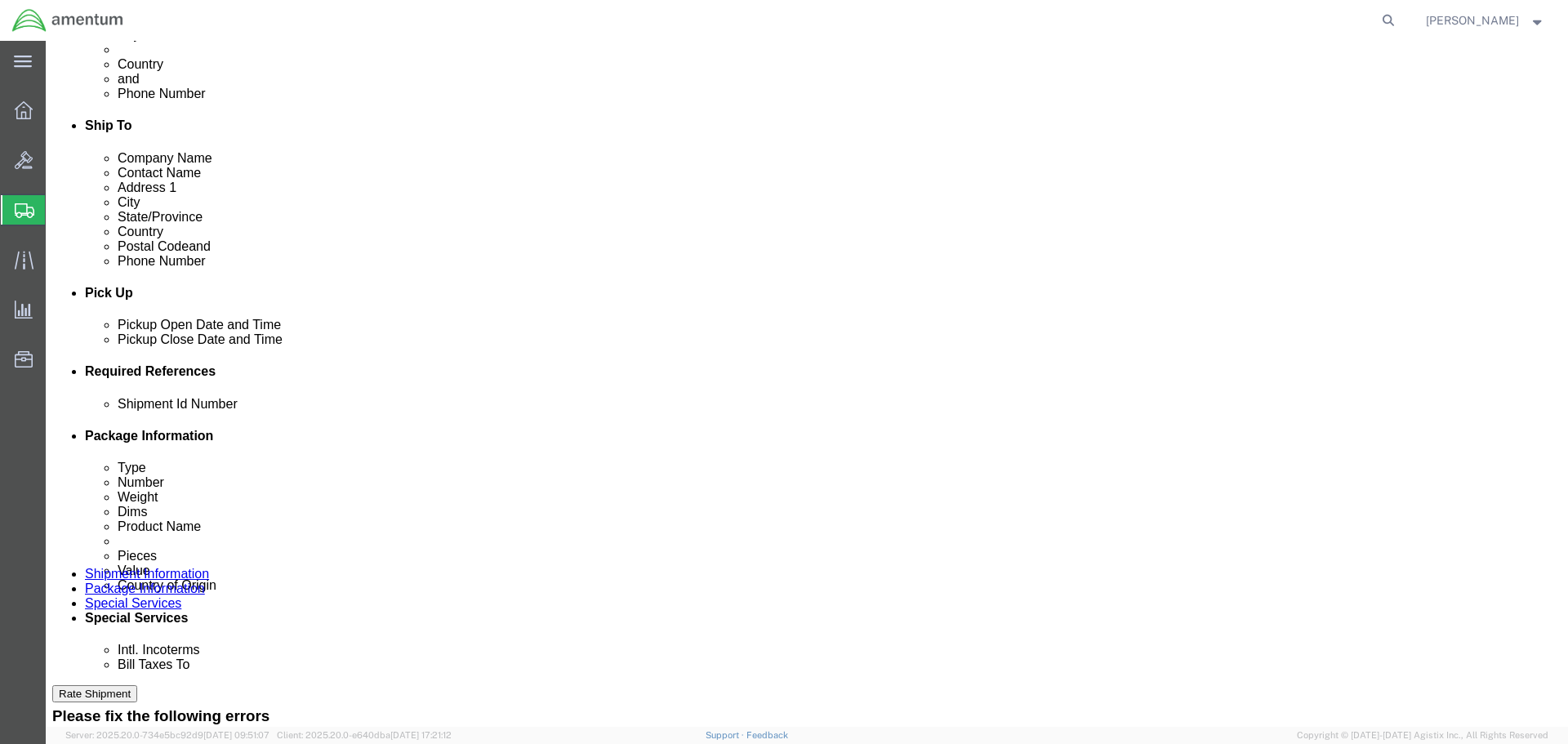
click button "Rate Shipment"
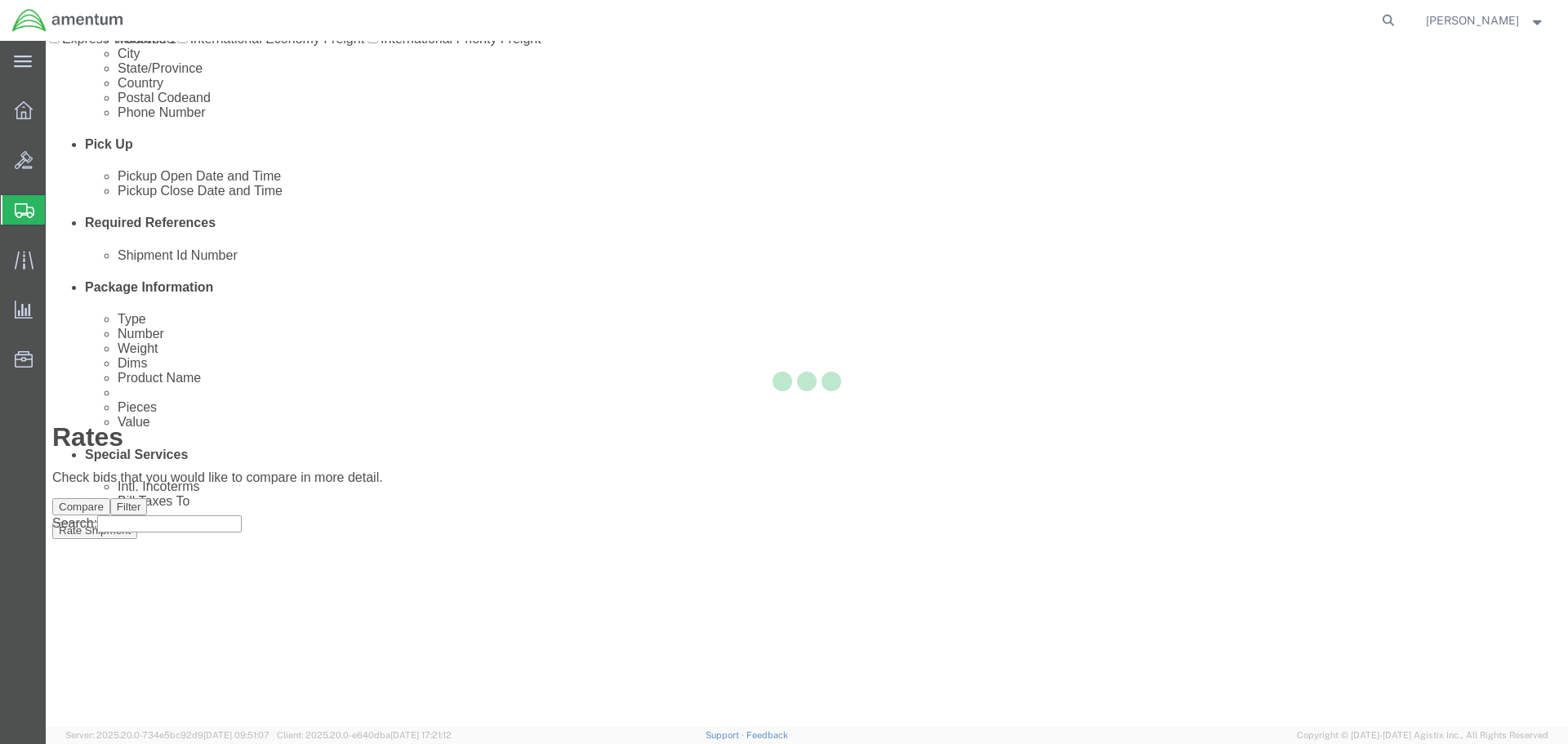
scroll to position [0, 0]
